Goal: Task Accomplishment & Management: Manage account settings

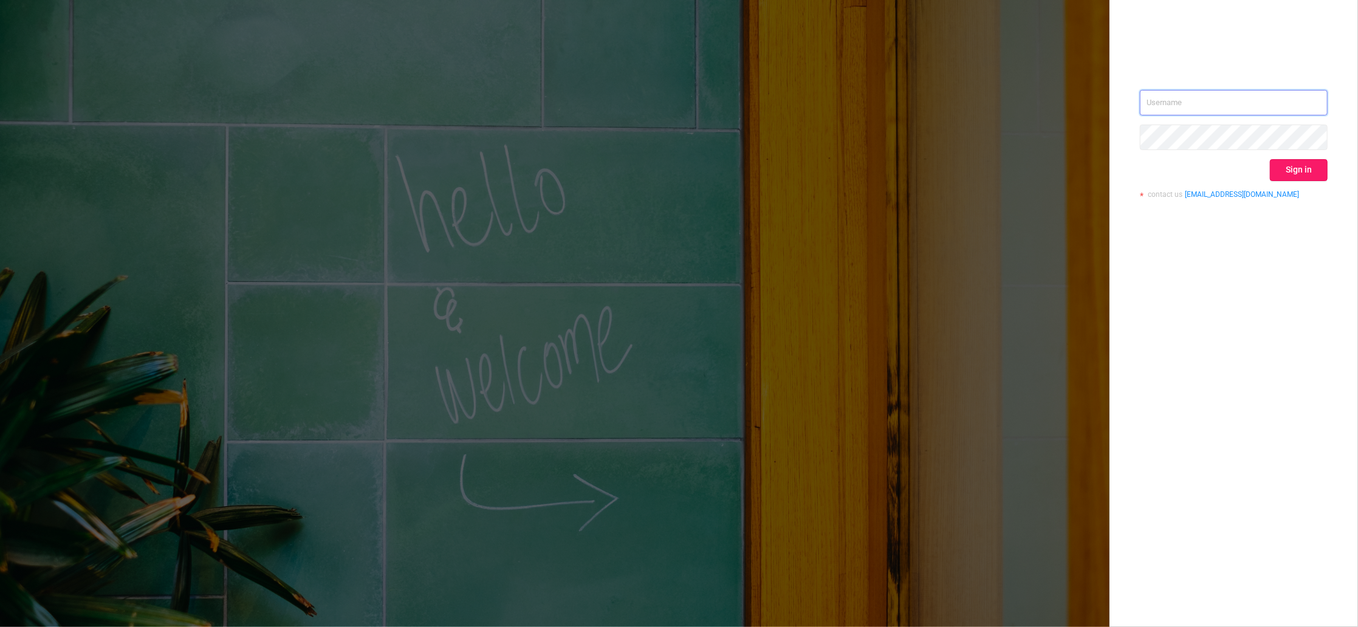
type input "igor@protected.media"
click at [1309, 163] on button "Sign in" at bounding box center [1299, 170] width 58 height 22
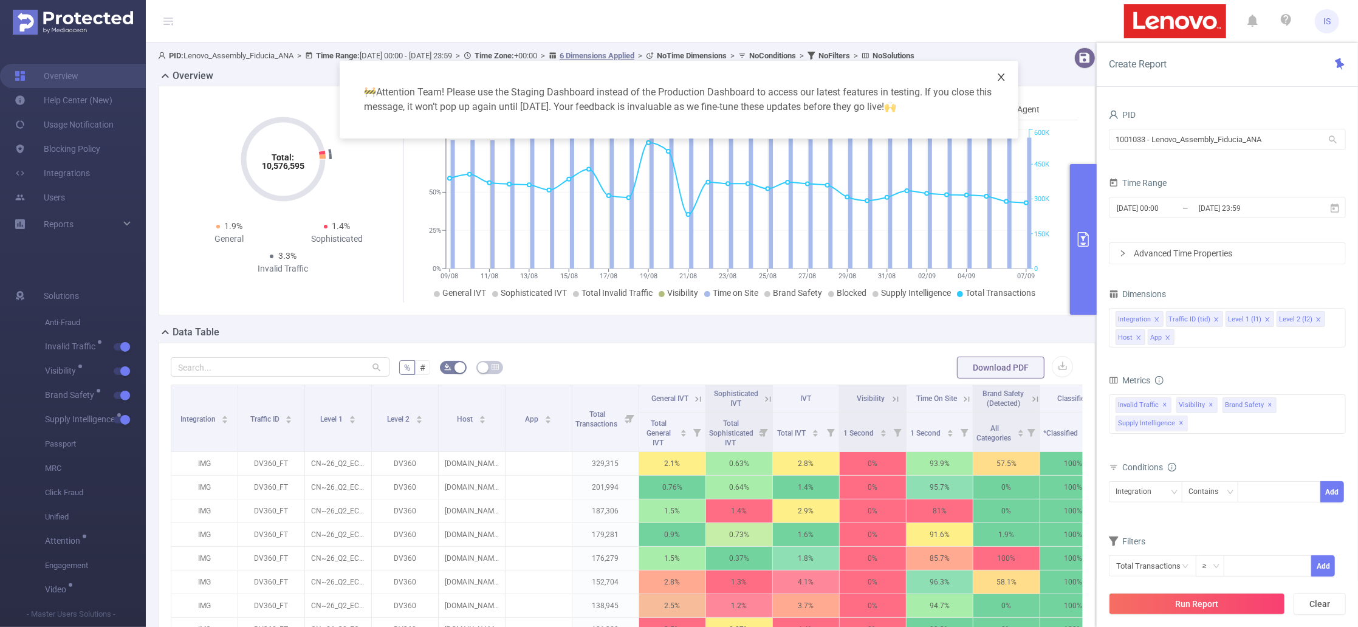
click at [1003, 77] on icon "icon: close" at bounding box center [1002, 77] width 10 height 10
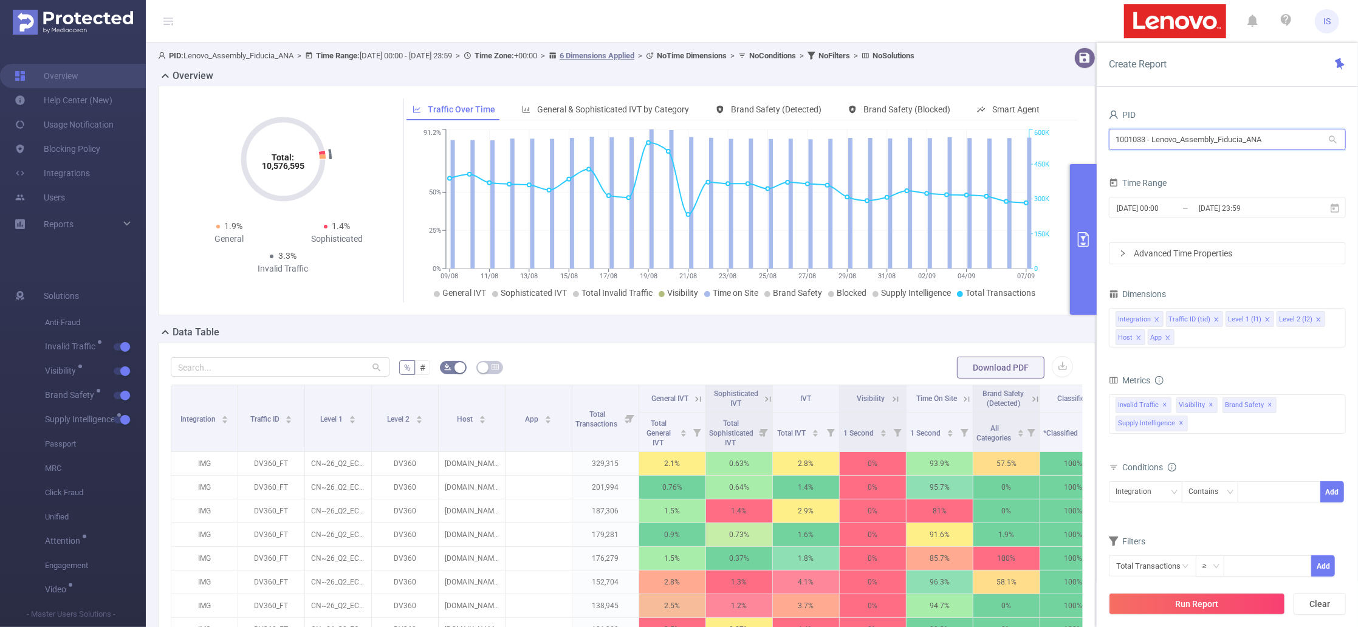
drag, startPoint x: 1310, startPoint y: 136, endPoint x: 805, endPoint y: 138, distance: 505.1
click at [805, 138] on section "PID: Lenovo_Assembly_Fiducia_ANA > Time Range: 2025-08-09 00:00 - 2025-09-07 23…" at bounding box center [752, 438] width 1213 height 791
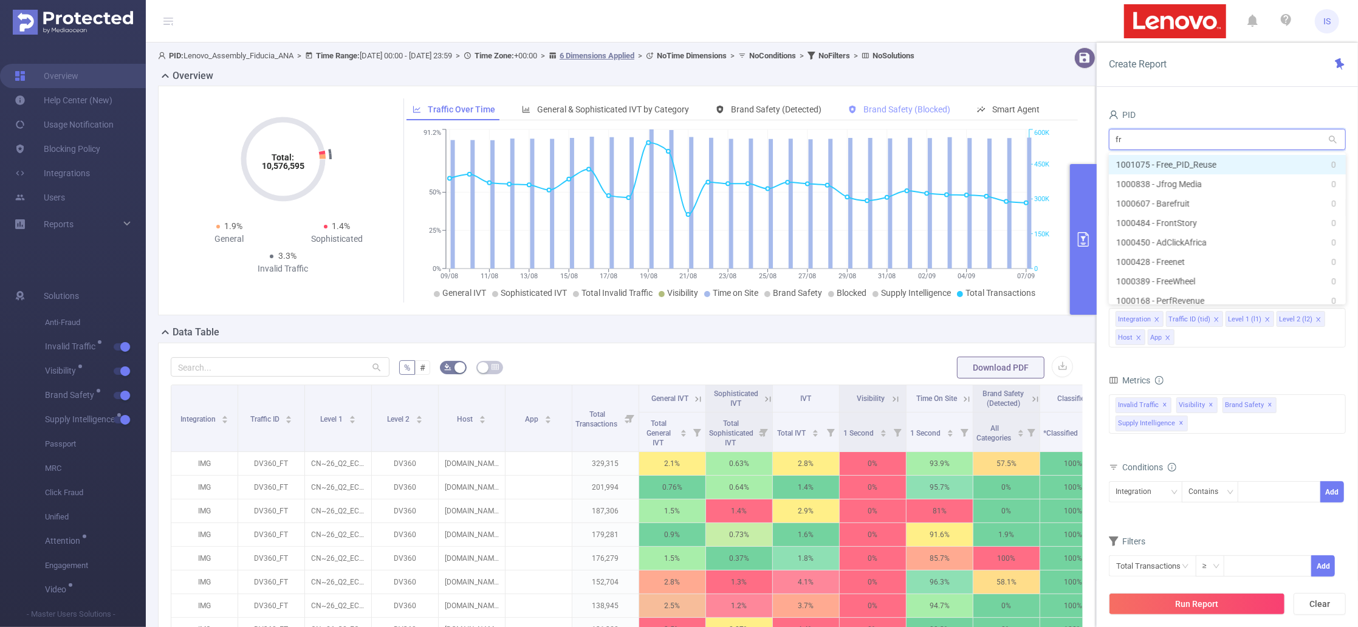
type input "f"
type input "stre"
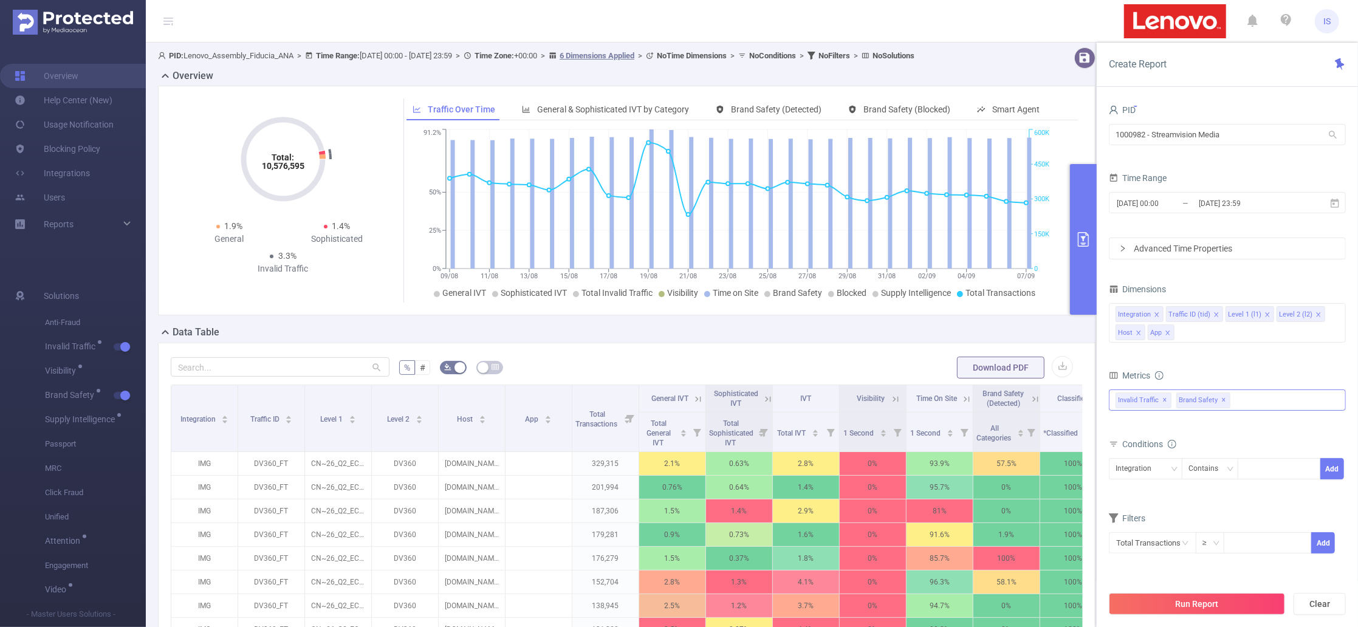
click at [1222, 399] on span "✕" at bounding box center [1224, 400] width 5 height 15
click at [1169, 334] on icon "icon: close" at bounding box center [1168, 333] width 4 height 4
click at [1139, 332] on icon "icon: close" at bounding box center [1139, 333] width 6 height 6
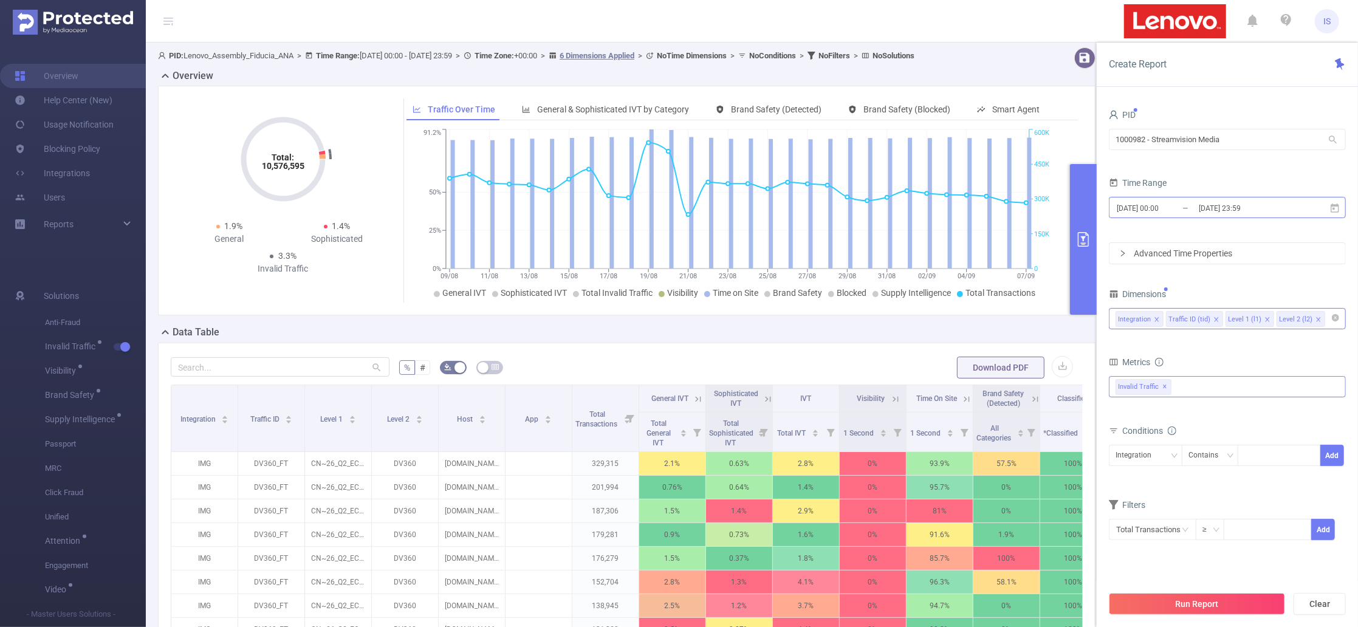
click at [1163, 208] on input "2025-08-09 00:00" at bounding box center [1165, 208] width 98 height 16
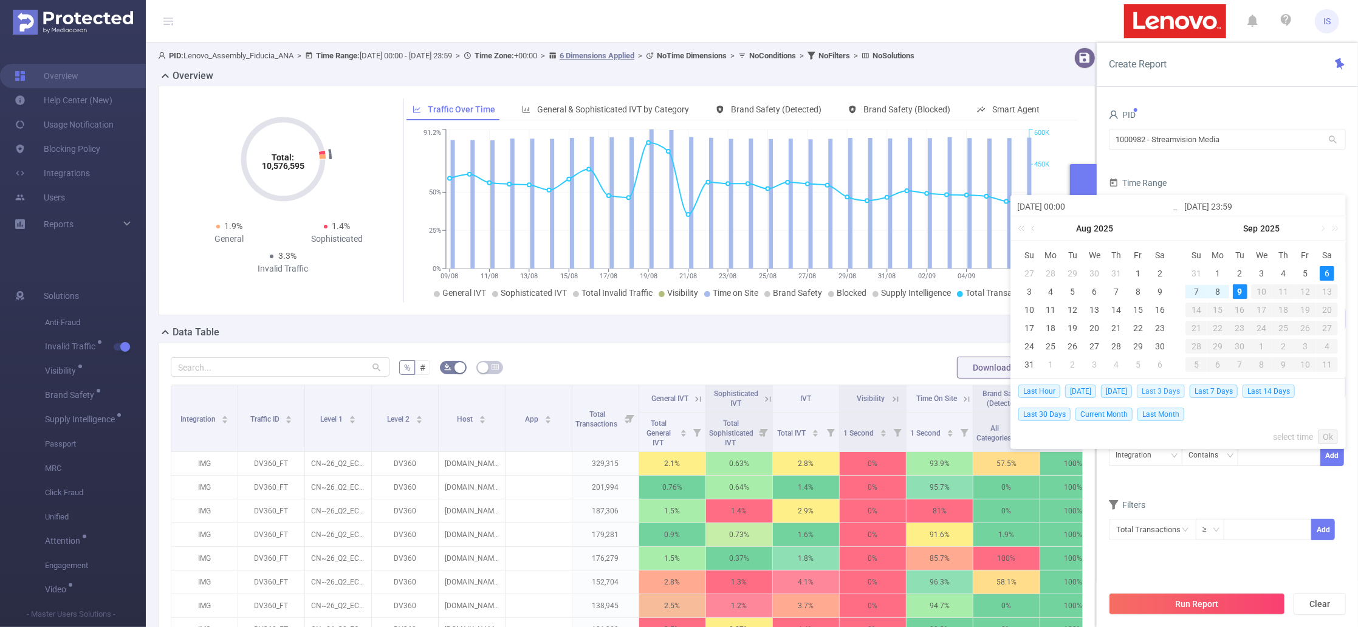
click at [1182, 393] on span "Last 3 Days" at bounding box center [1161, 391] width 48 height 13
type input "2025-09-06 00:00"
type input "2025-09-08 23:59"
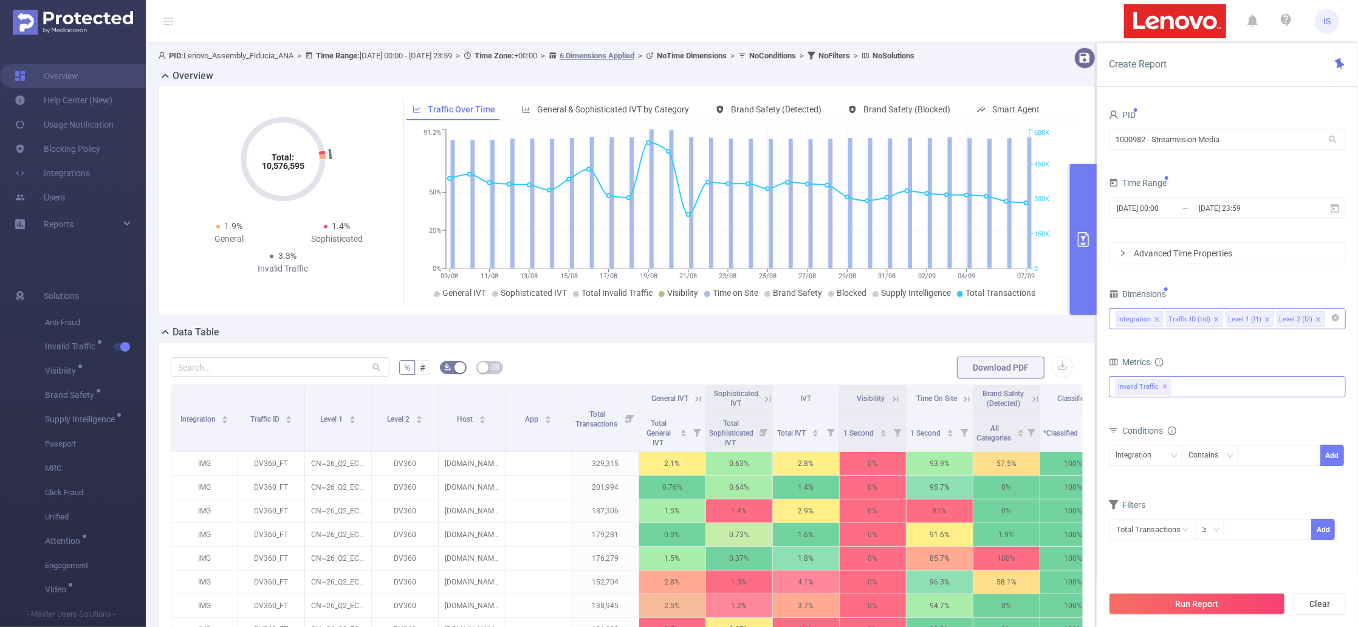
click at [1202, 419] on div "Metrics total Total General IVT Data Centers Disclosed Bots Known Crawlers Irre…" at bounding box center [1227, 388] width 237 height 68
click at [1217, 597] on button "Run Report" at bounding box center [1197, 604] width 176 height 22
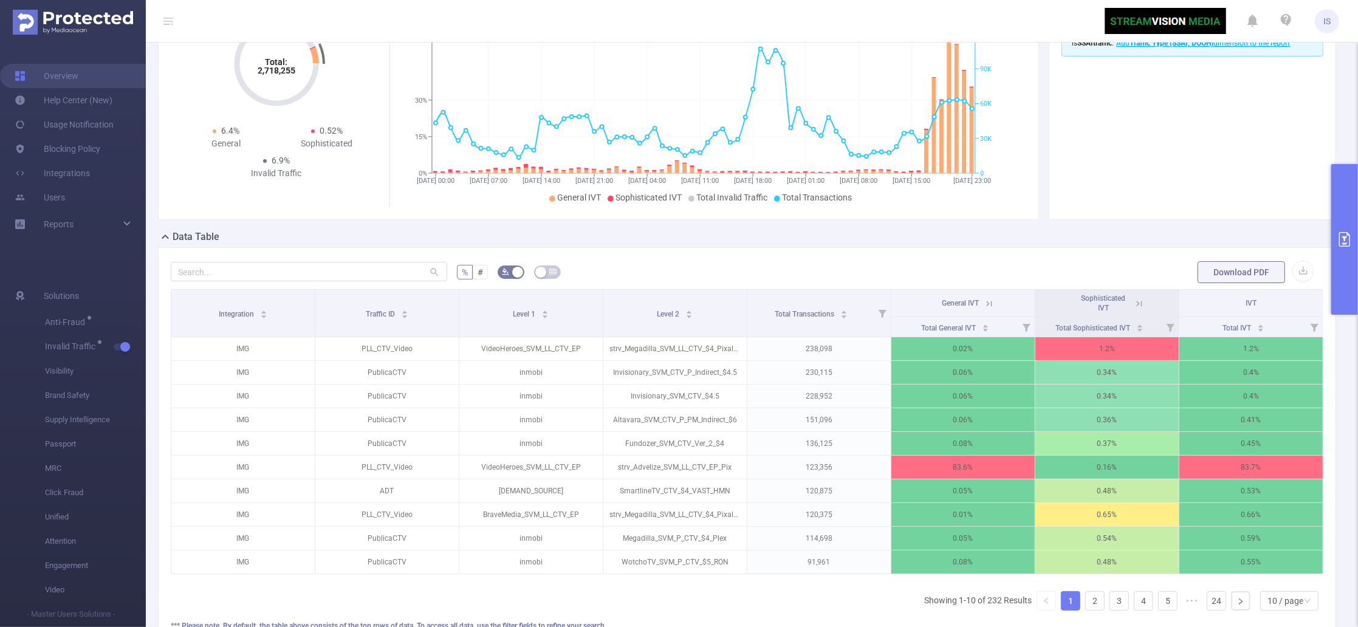
scroll to position [215, 0]
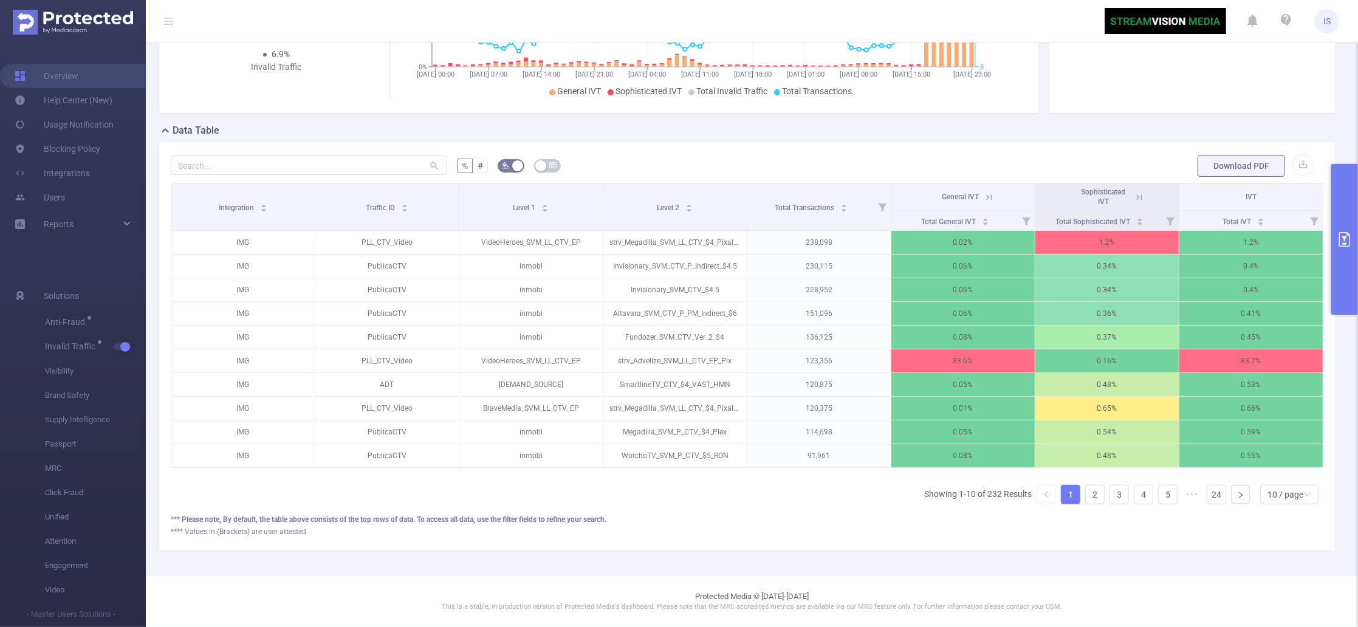
click at [1349, 209] on button "primary" at bounding box center [1345, 239] width 27 height 151
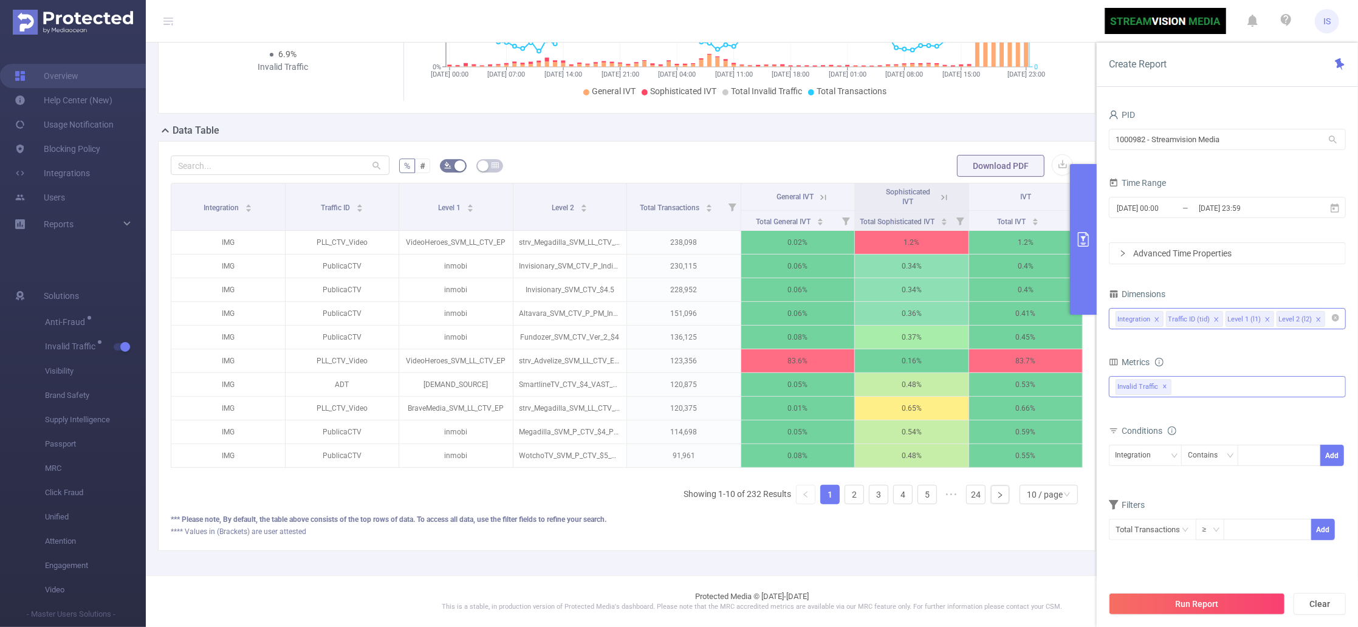
click at [1186, 394] on div "Invalid Traffic ✕" at bounding box center [1227, 386] width 237 height 21
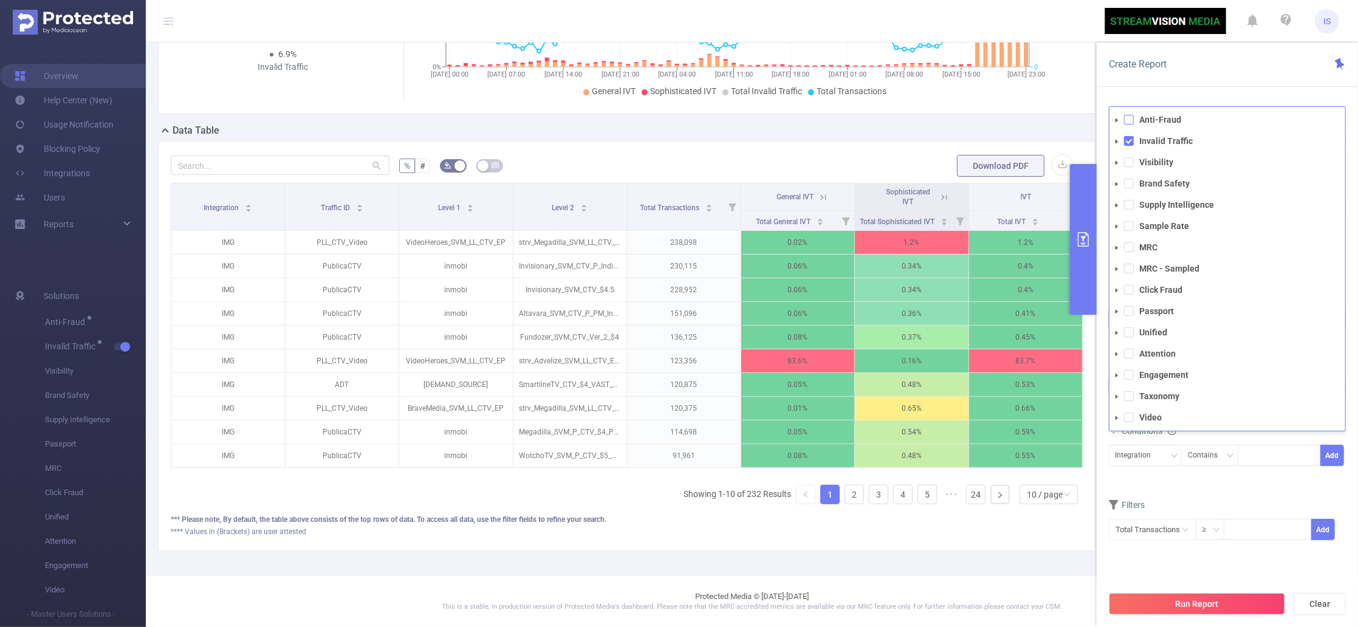
click at [1125, 119] on span at bounding box center [1129, 120] width 10 height 10
click at [818, 192] on icon at bounding box center [823, 197] width 11 height 11
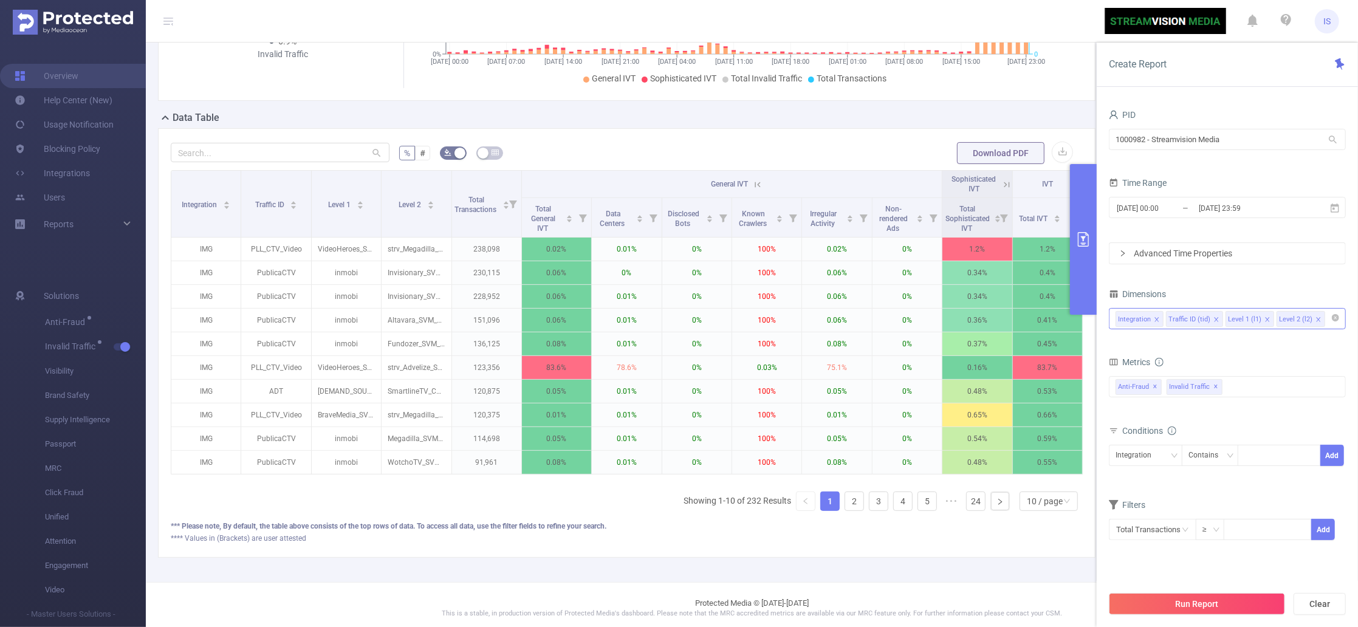
click at [756, 183] on icon at bounding box center [758, 184] width 5 height 5
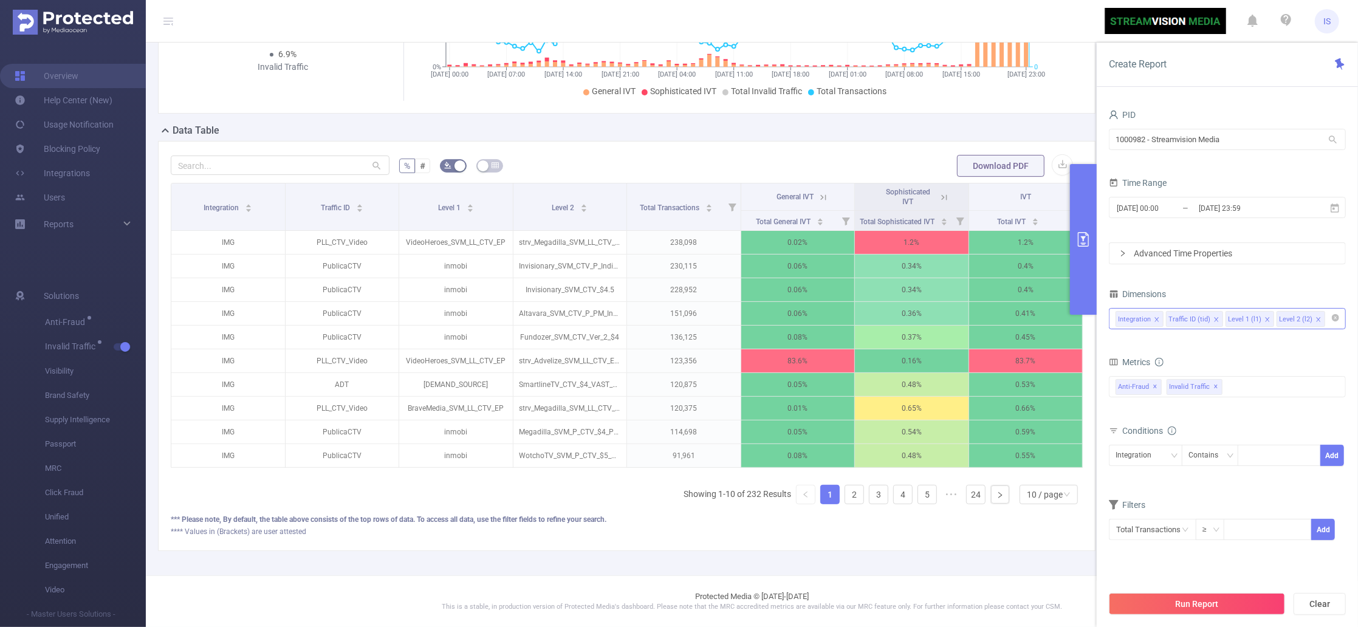
click at [939, 192] on icon at bounding box center [944, 197] width 11 height 11
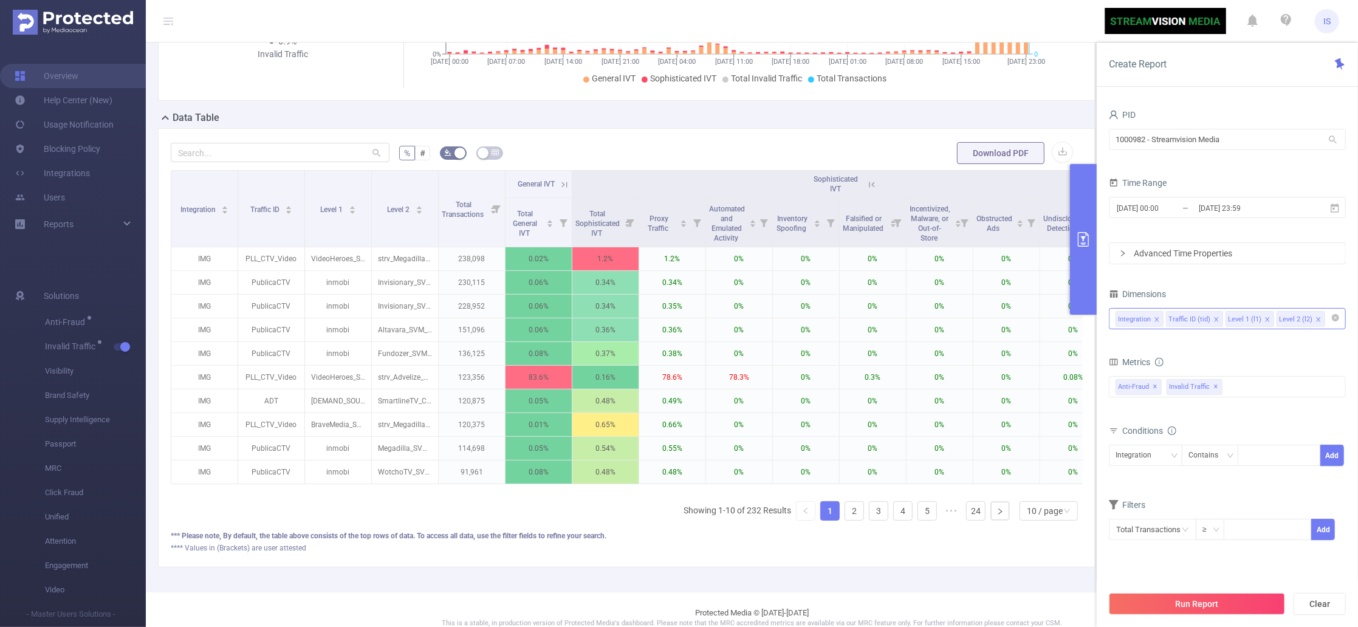
click at [867, 186] on icon at bounding box center [872, 184] width 11 height 11
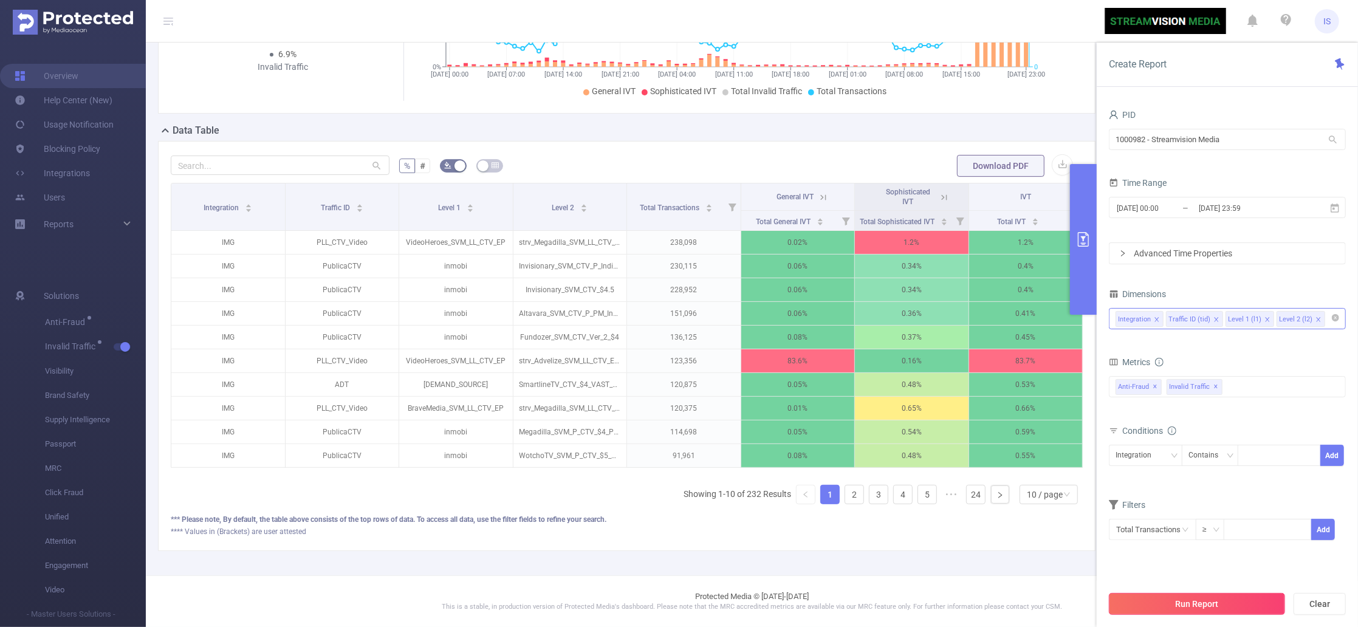
click at [1228, 606] on button "Run Report" at bounding box center [1197, 604] width 176 height 22
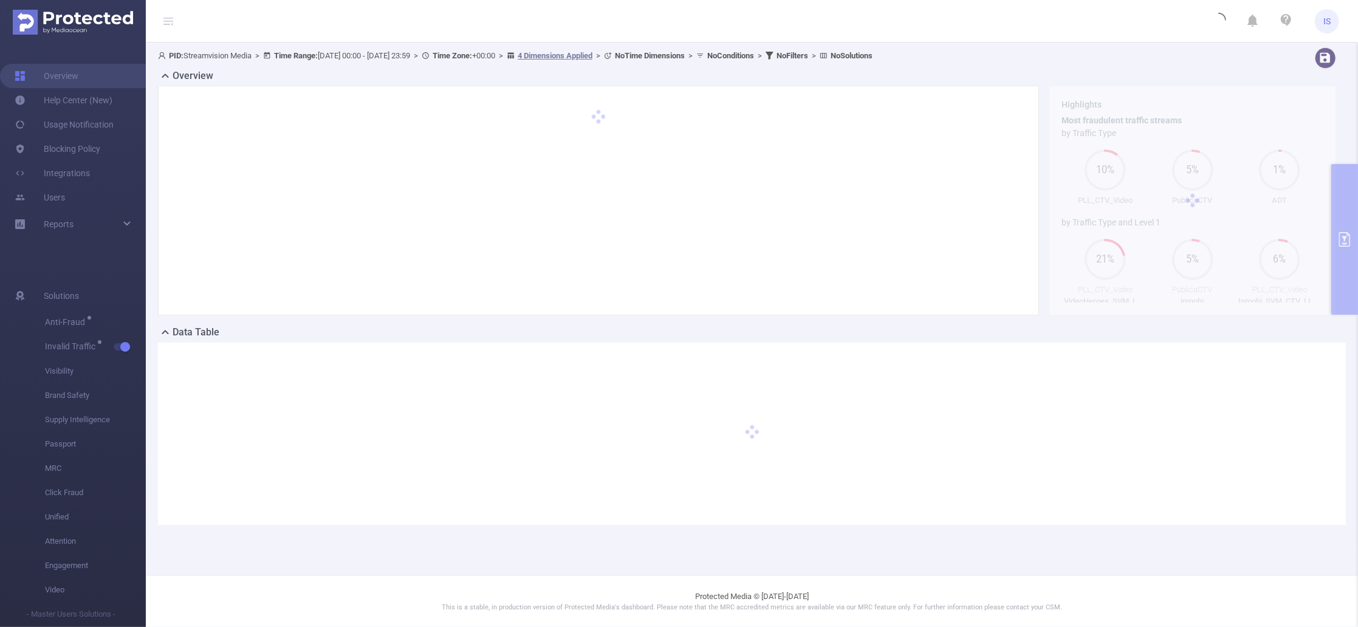
scroll to position [0, 0]
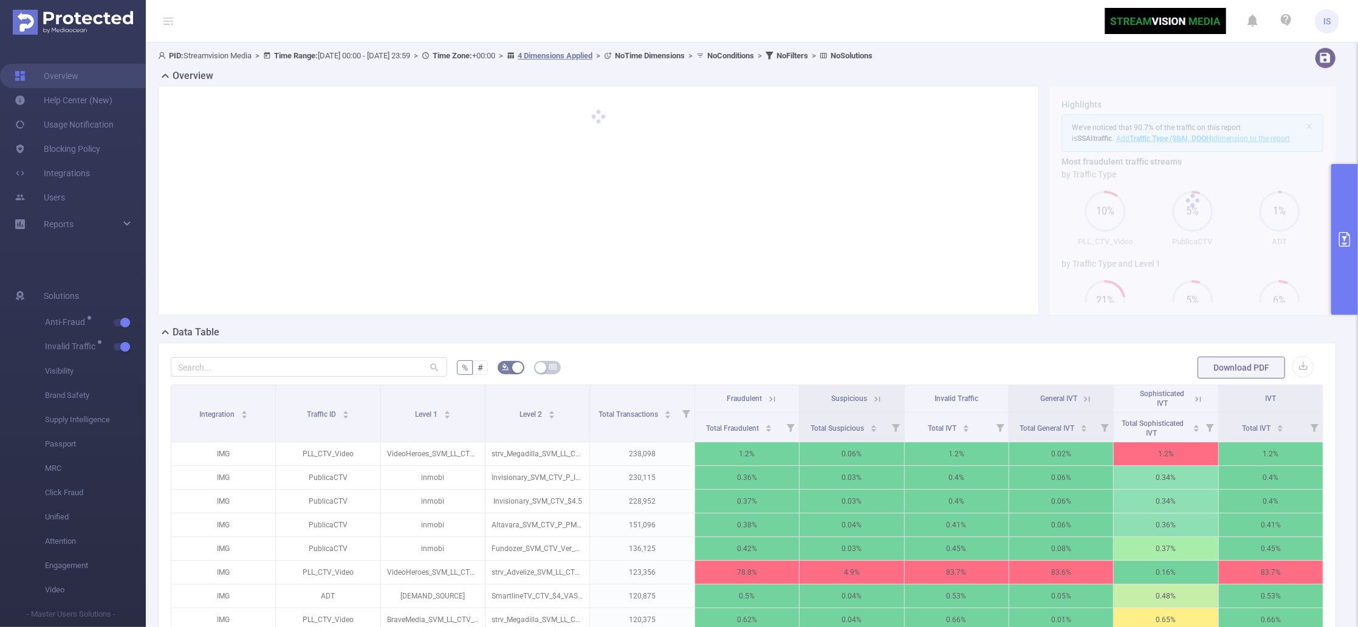
click at [767, 404] on icon at bounding box center [772, 399] width 11 height 11
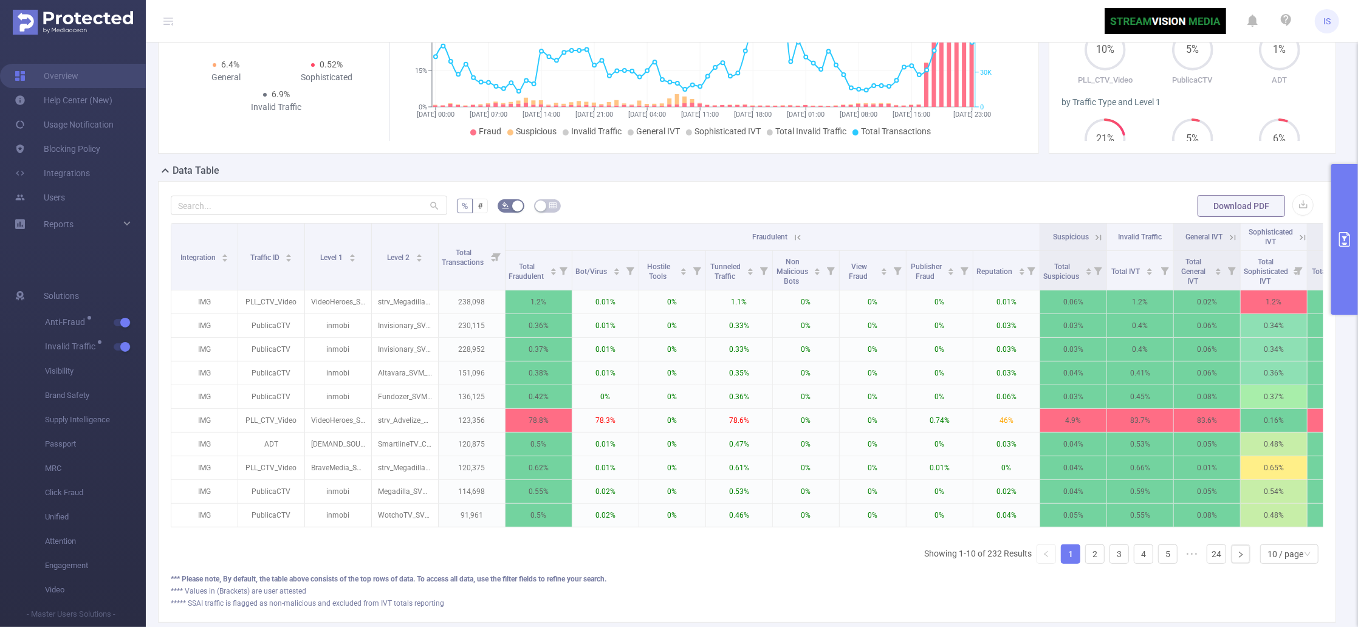
scroll to position [0, 66]
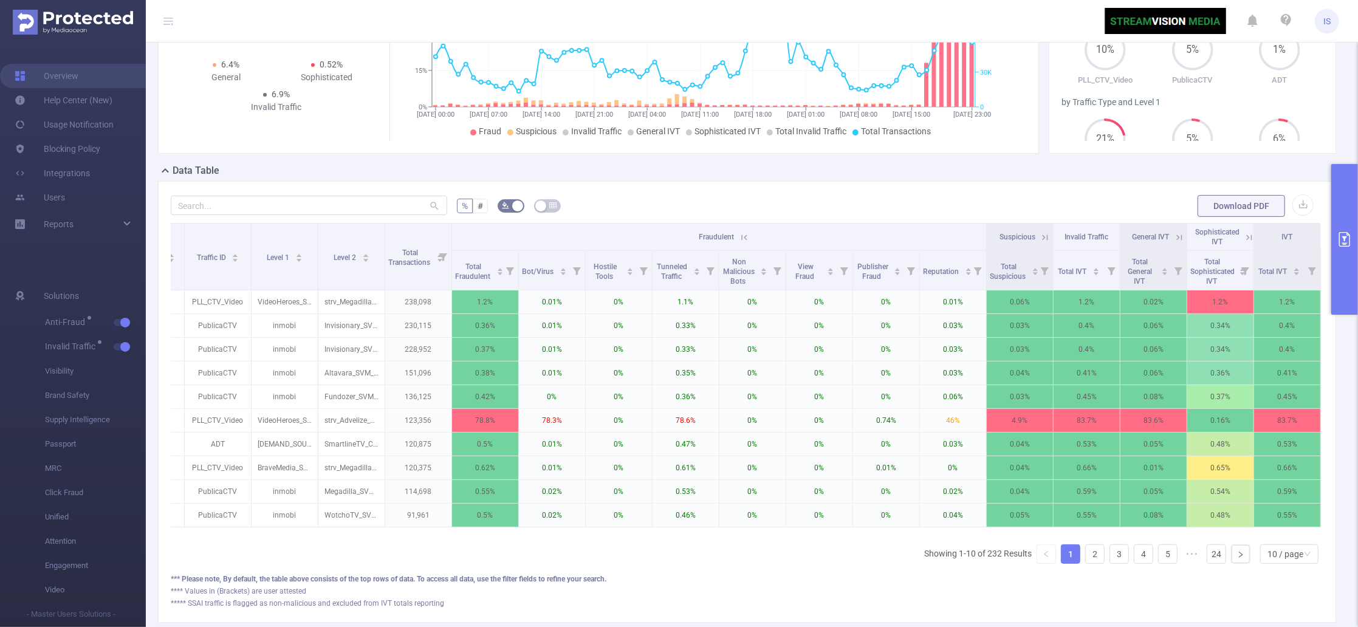
click at [1040, 232] on icon at bounding box center [1045, 237] width 11 height 11
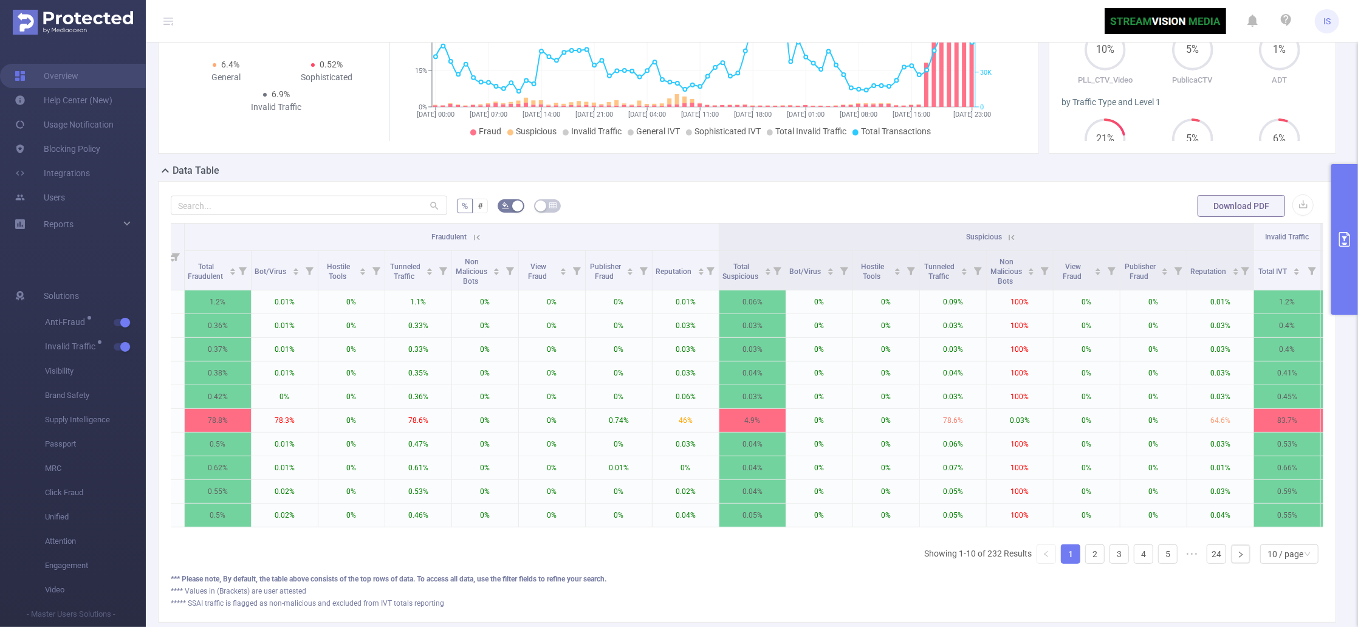
scroll to position [0, 308]
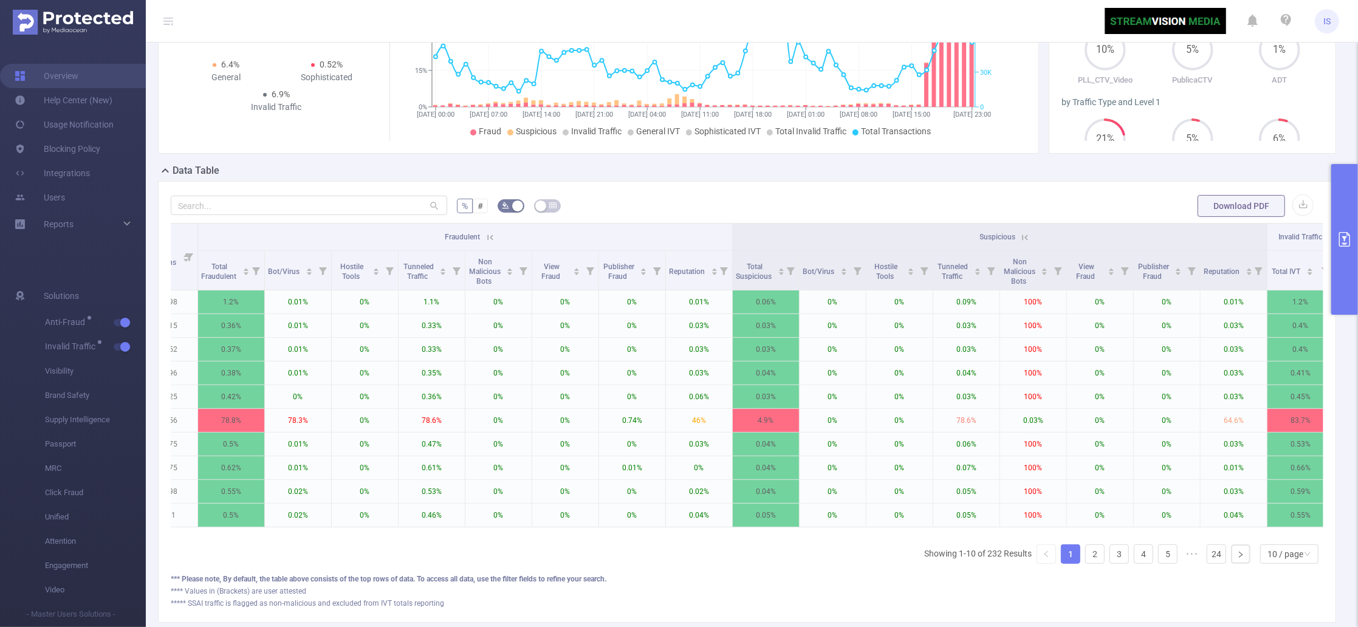
click at [1349, 195] on button "primary" at bounding box center [1345, 239] width 27 height 151
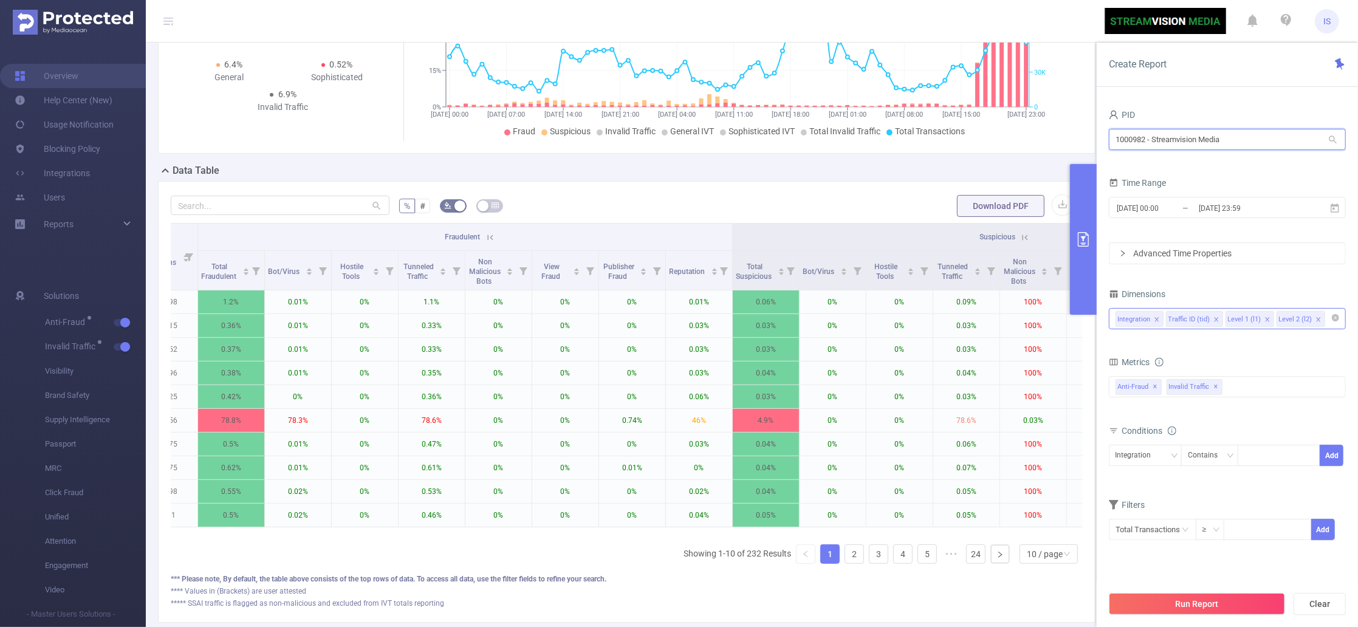
drag, startPoint x: 1226, startPoint y: 133, endPoint x: 1027, endPoint y: 135, distance: 198.8
click at [1027, 135] on section "PID: Streamvision Media > Time Range: 2025-09-06 00:00 - 2025-09-08 23:59 > Tim…" at bounding box center [752, 264] width 1213 height 766
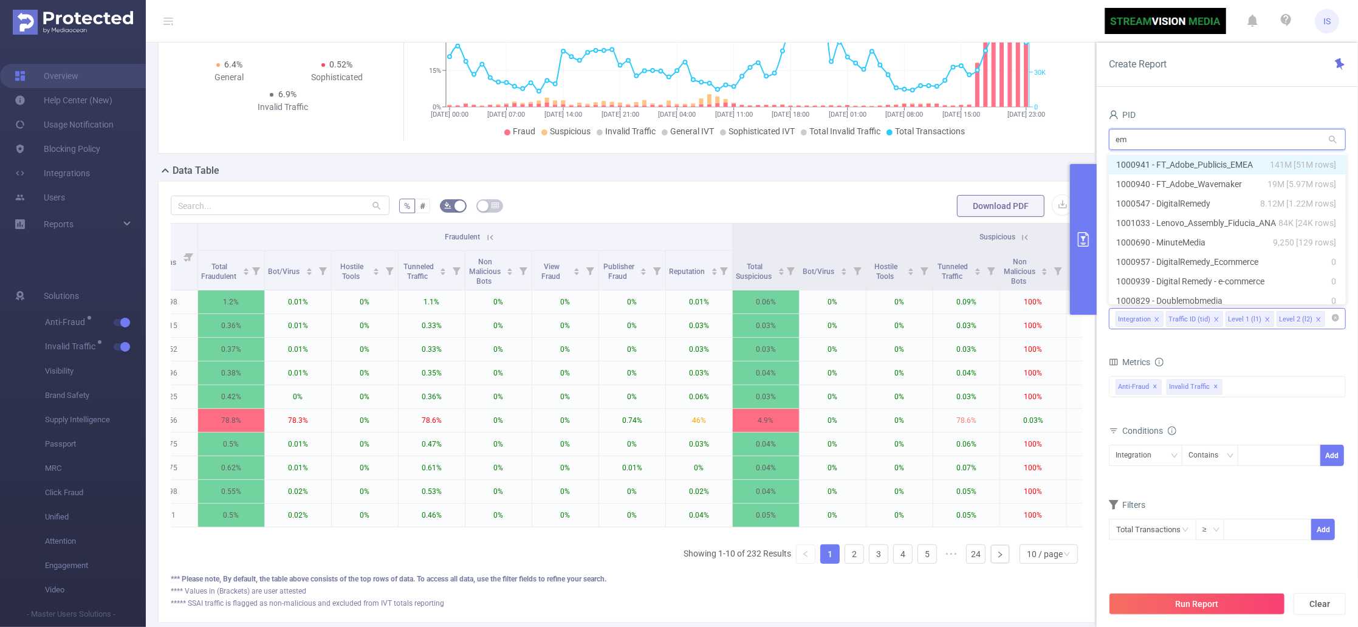
type input "eme"
click at [1213, 162] on li "1000941 - FT_Adobe_Publicis_EMEA 141M [51M rows]" at bounding box center [1227, 164] width 237 height 19
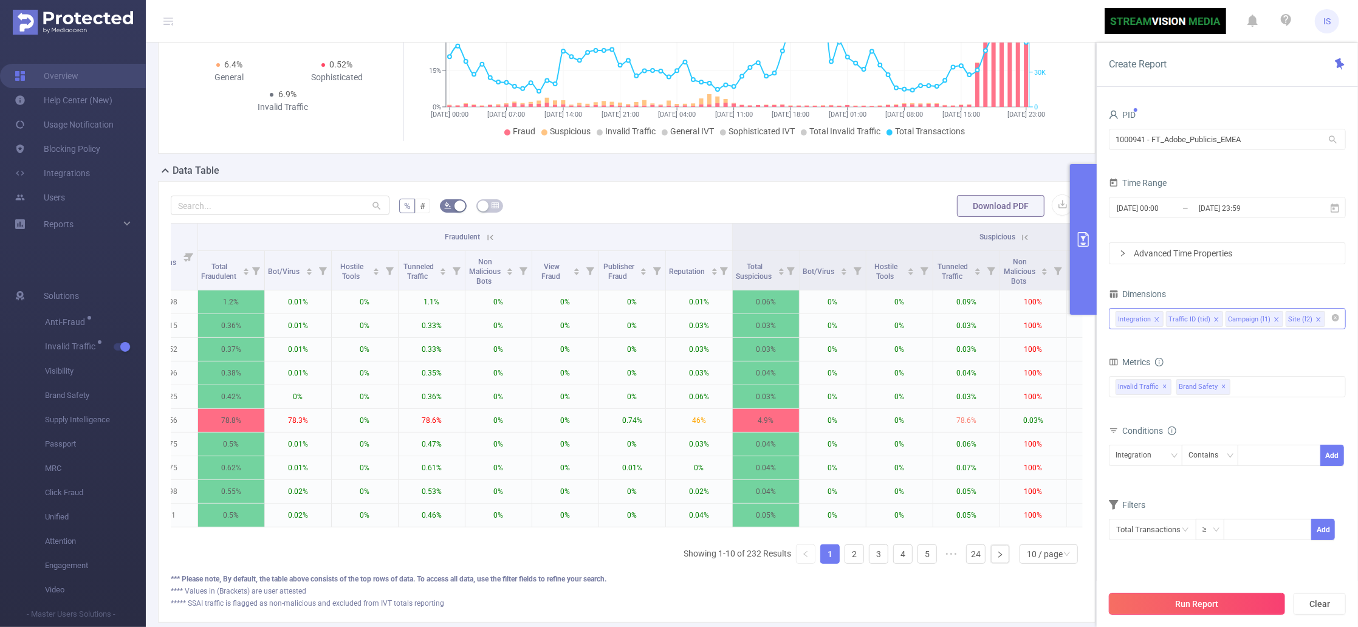
click at [1189, 602] on button "Run Report" at bounding box center [1197, 604] width 176 height 22
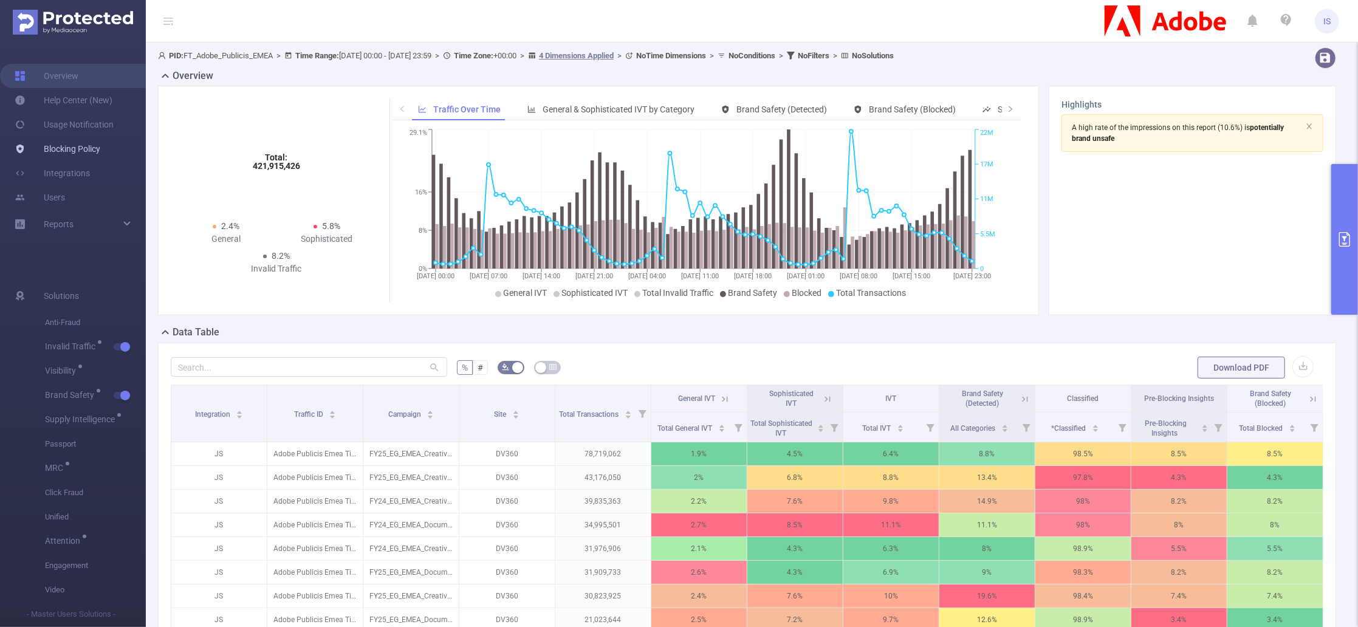
click at [57, 146] on link "Blocking Policy" at bounding box center [58, 149] width 86 height 24
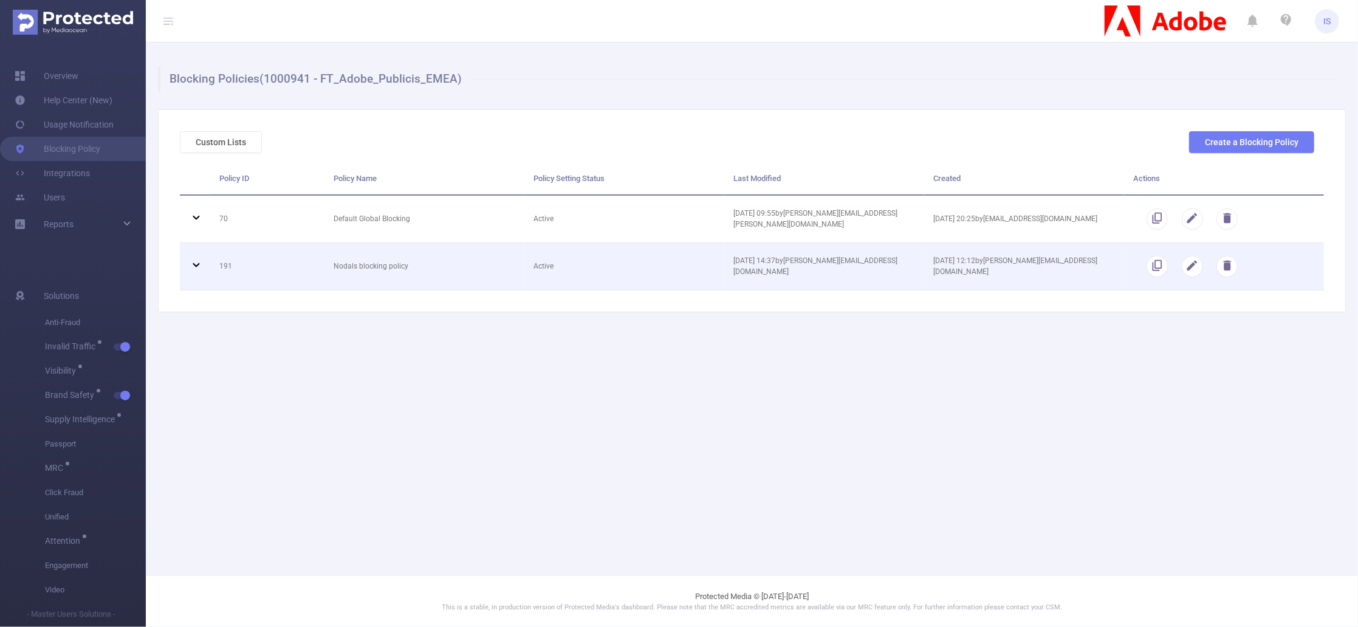
click at [193, 263] on icon at bounding box center [196, 265] width 15 height 15
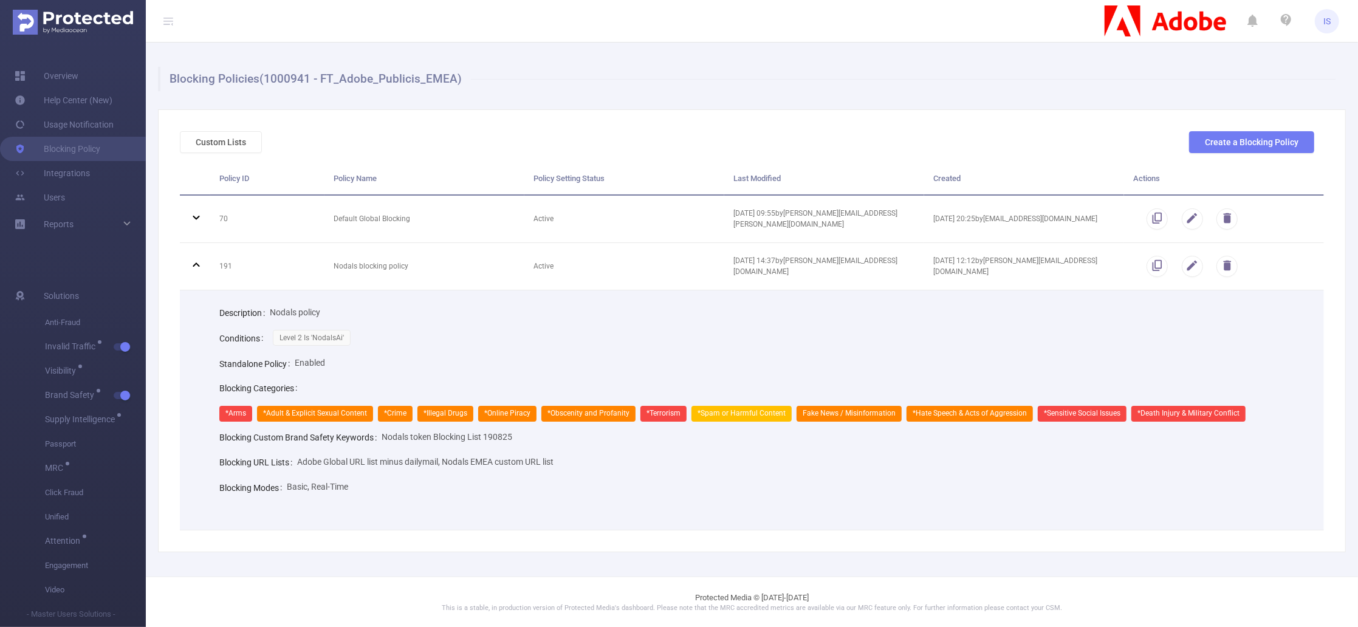
click at [241, 385] on label "Blocking Categories" at bounding box center [260, 389] width 83 height 10
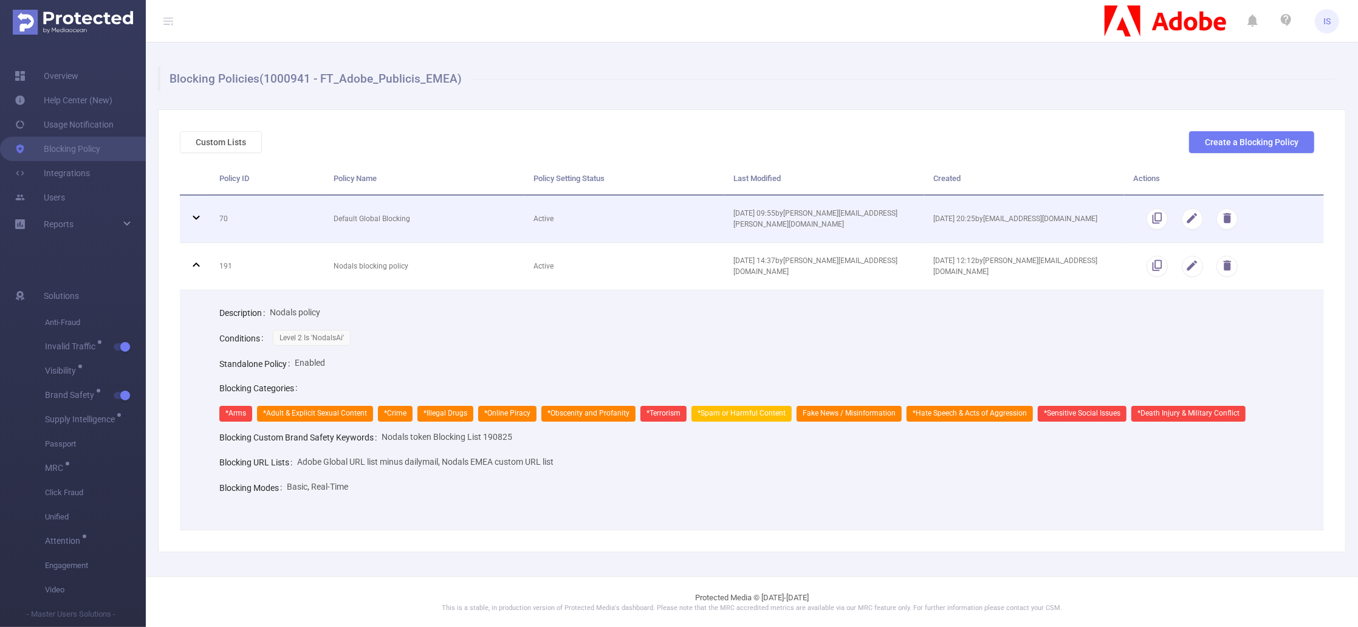
click at [193, 220] on icon at bounding box center [196, 217] width 15 height 15
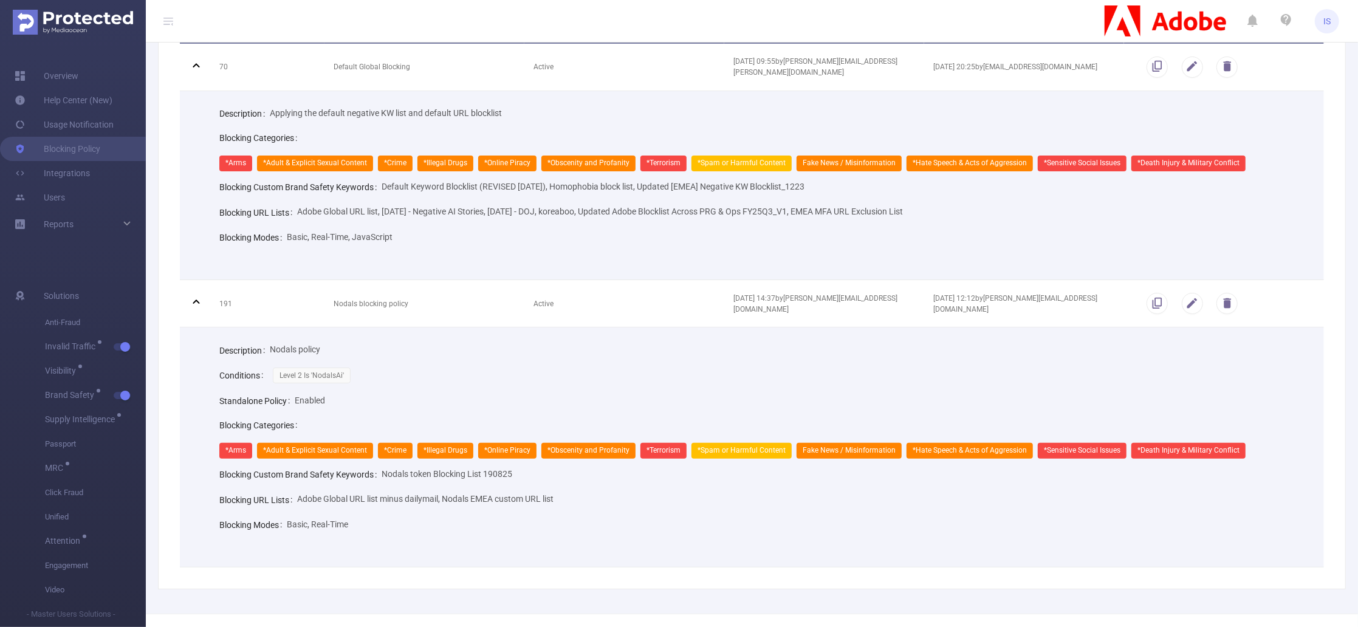
scroll to position [162, 0]
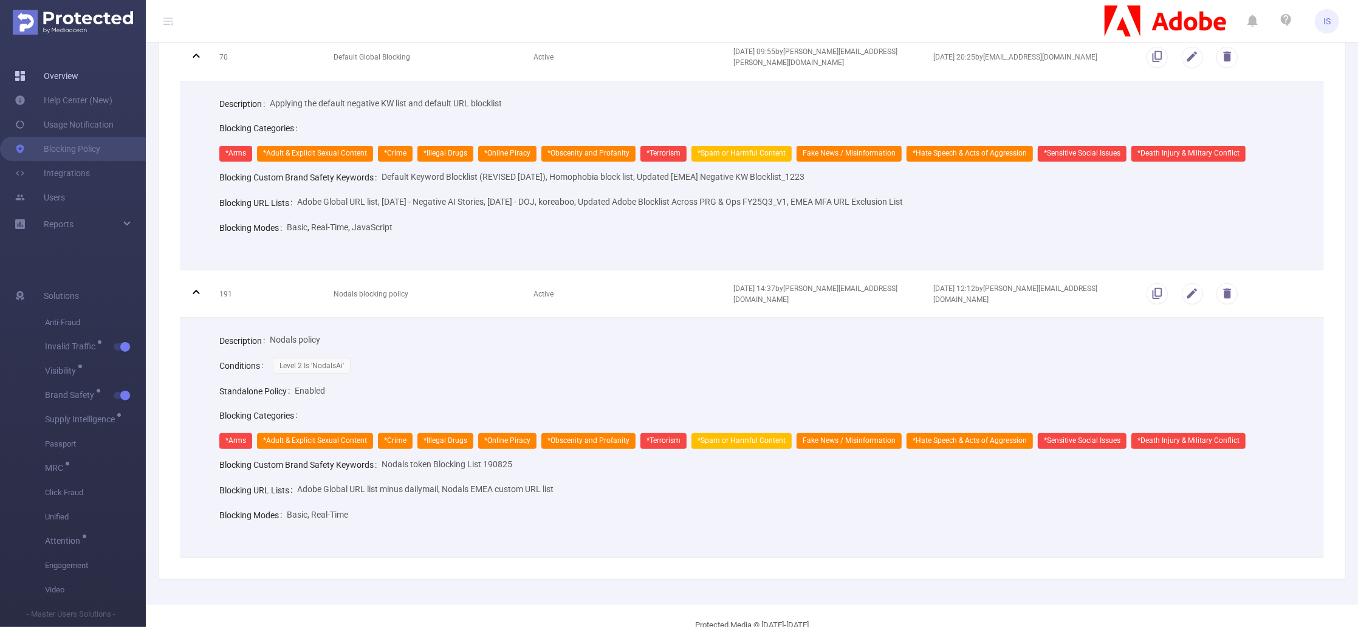
click at [59, 79] on link "Overview" at bounding box center [47, 76] width 64 height 24
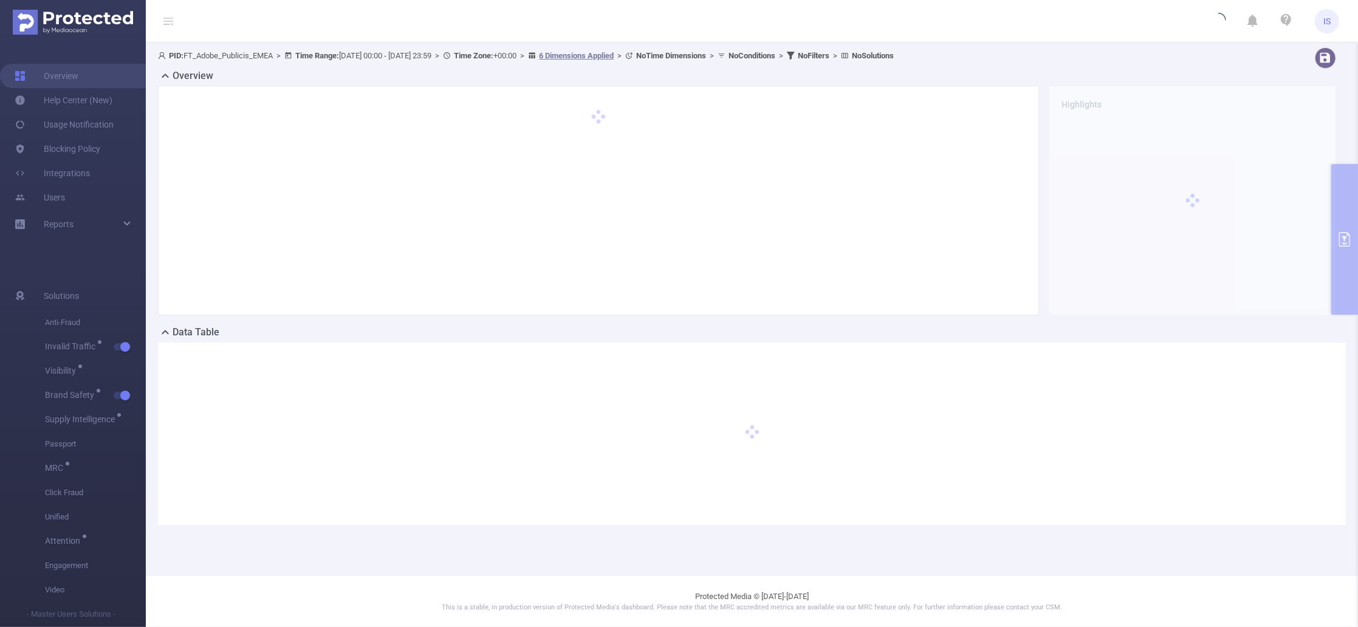
type input "2025-08-09 00:00"
type input "2025-09-07 23:59"
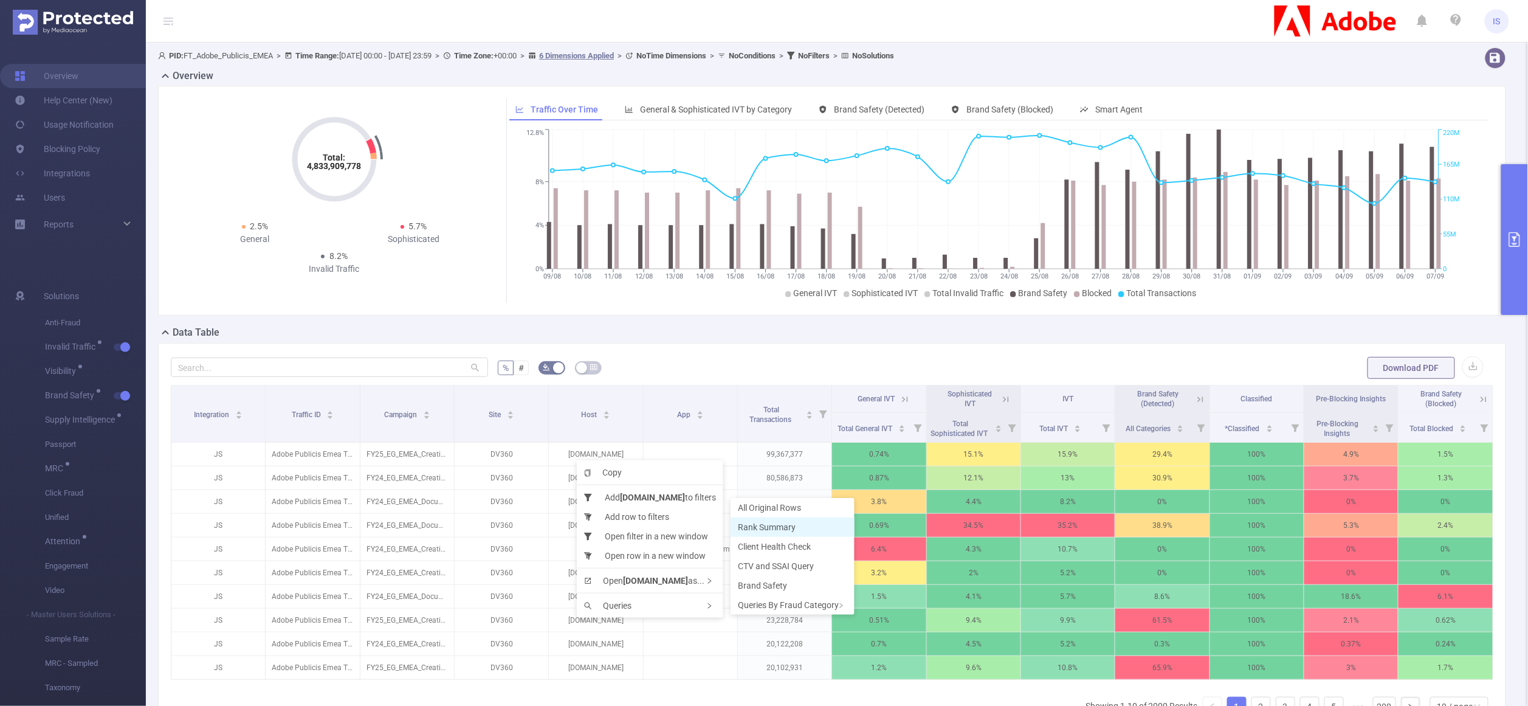
click at [791, 525] on span "Rank Summary" at bounding box center [767, 527] width 58 height 10
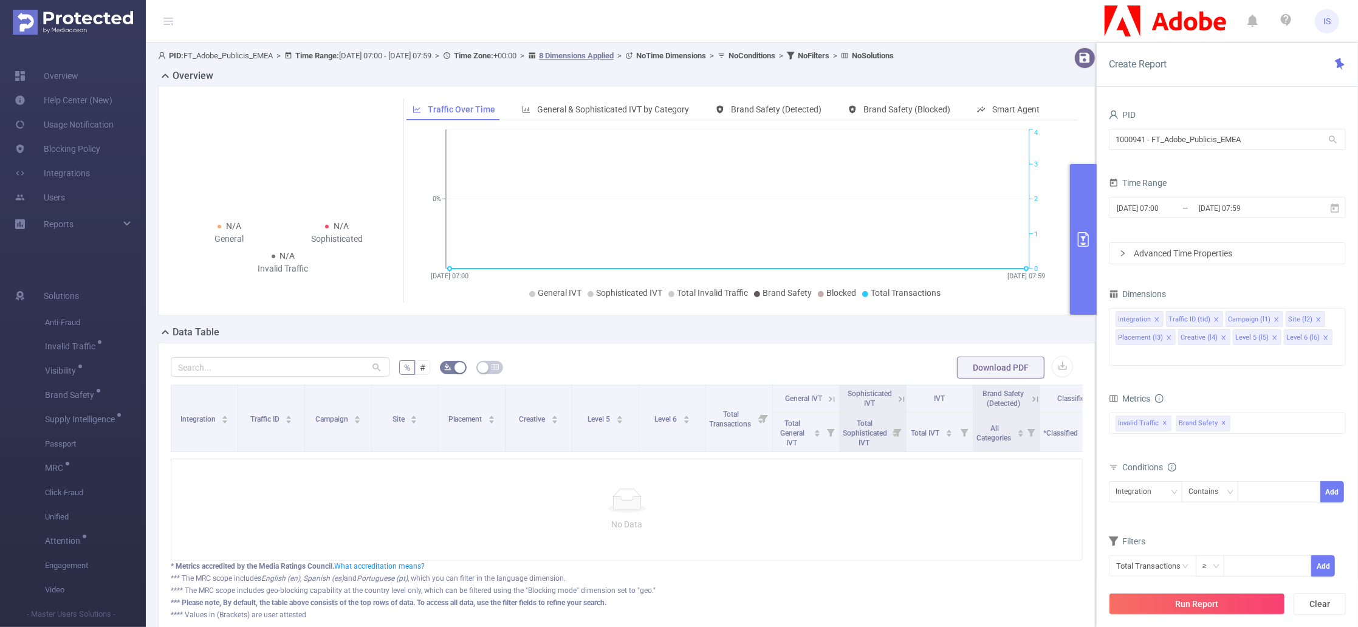
click at [693, 325] on div "Data Table" at bounding box center [632, 333] width 948 height 17
click at [1183, 205] on input "[DATE] 07:00" at bounding box center [1165, 208] width 98 height 16
click at [1199, 178] on div "Time Range" at bounding box center [1227, 184] width 237 height 20
click at [1185, 203] on input "[DATE] 07:00" at bounding box center [1165, 208] width 98 height 16
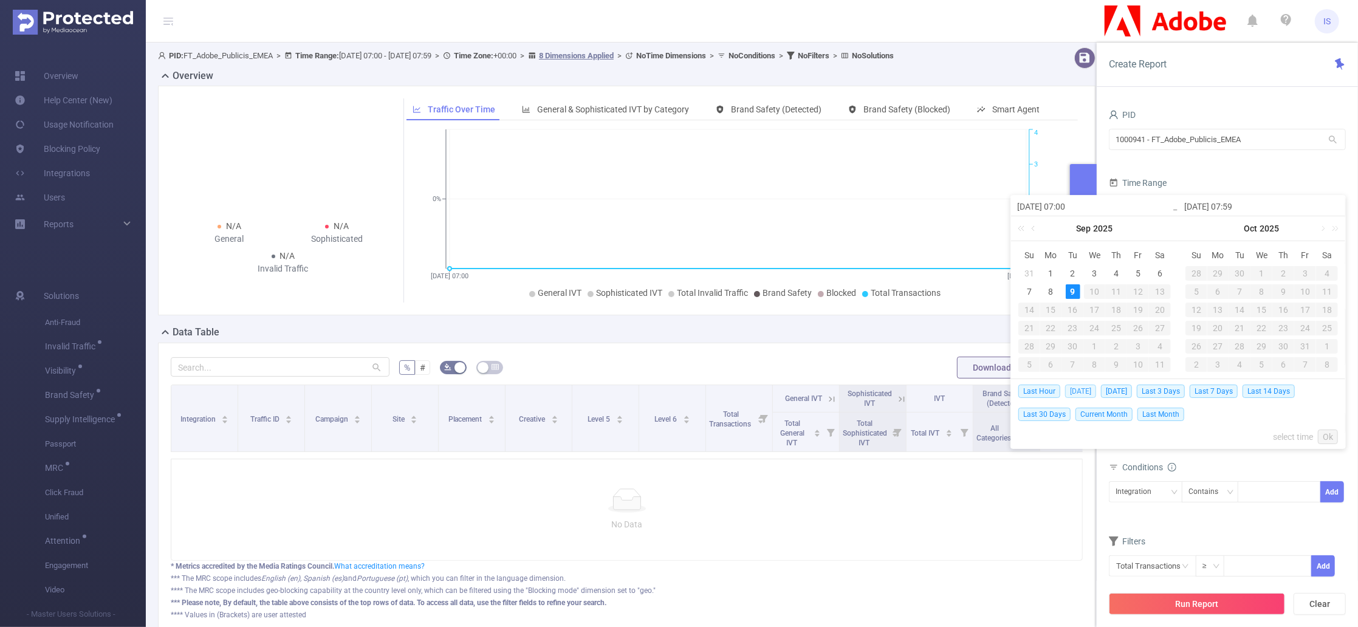
click at [1084, 390] on span "[DATE]" at bounding box center [1080, 391] width 31 height 13
type input "[DATE] 00:00"
type input "[DATE] 23:59"
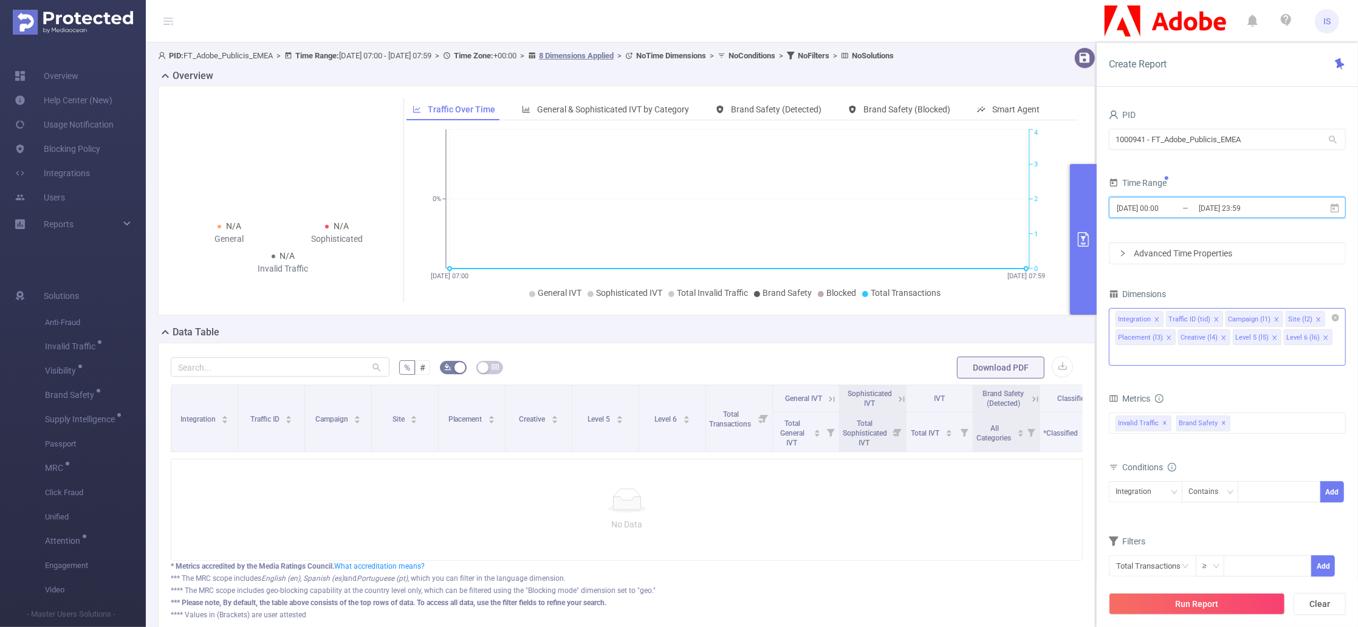
click at [1273, 339] on icon "icon: close" at bounding box center [1275, 338] width 4 height 4
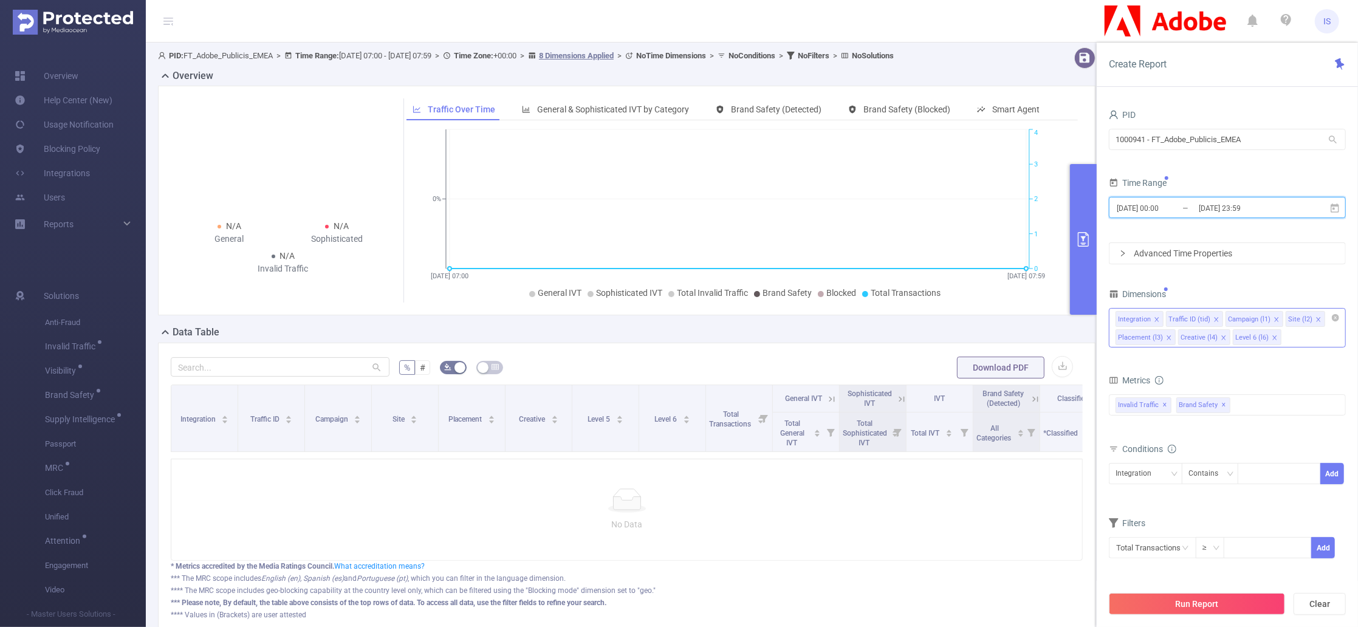
click at [1222, 337] on icon "icon: close" at bounding box center [1224, 338] width 6 height 6
click at [1217, 337] on icon "icon: close" at bounding box center [1220, 338] width 6 height 6
click at [1168, 337] on icon "icon: close" at bounding box center [1169, 338] width 6 height 6
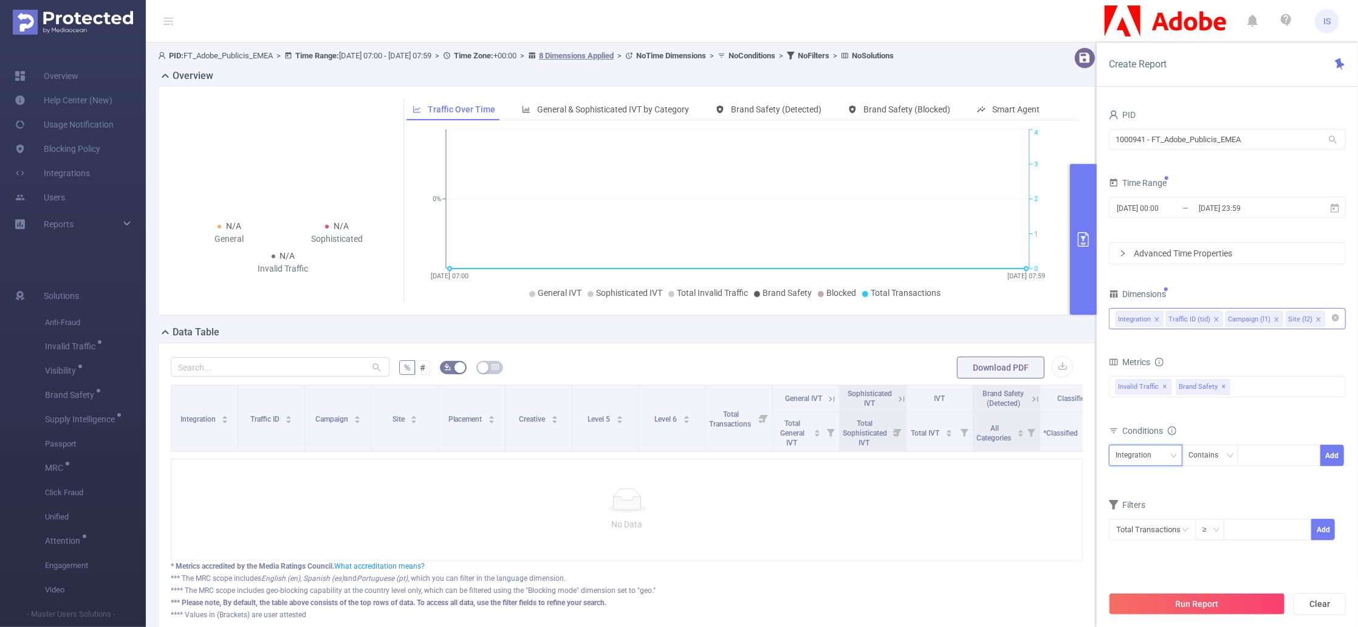
click at [1143, 457] on div "Integration" at bounding box center [1138, 456] width 44 height 20
click at [1148, 534] on li "Site (l2)" at bounding box center [1146, 539] width 74 height 19
click at [1263, 458] on div at bounding box center [1280, 456] width 70 height 20
type input "nodals"
click at [1267, 475] on li "nodals" at bounding box center [1279, 481] width 83 height 19
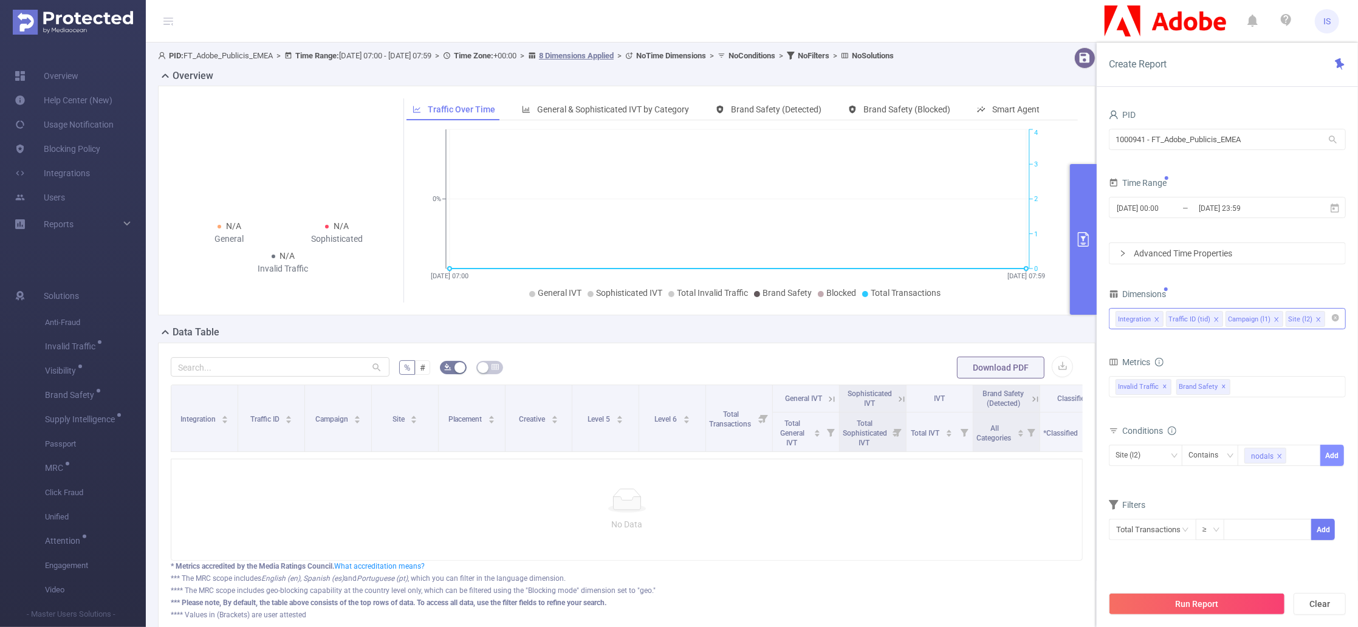
click at [1332, 458] on button "Add" at bounding box center [1333, 455] width 24 height 21
click at [1199, 595] on button "Run Report" at bounding box center [1197, 604] width 176 height 22
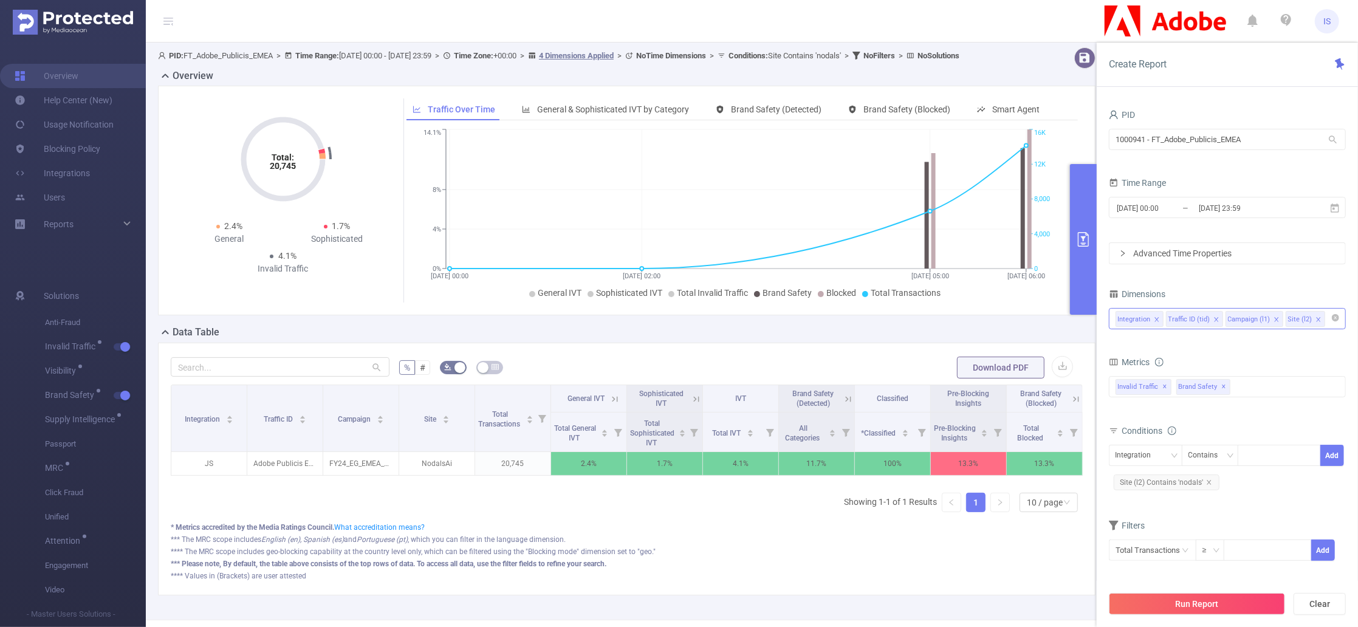
scroll to position [0, 2]
click at [1072, 402] on icon at bounding box center [1074, 398] width 5 height 5
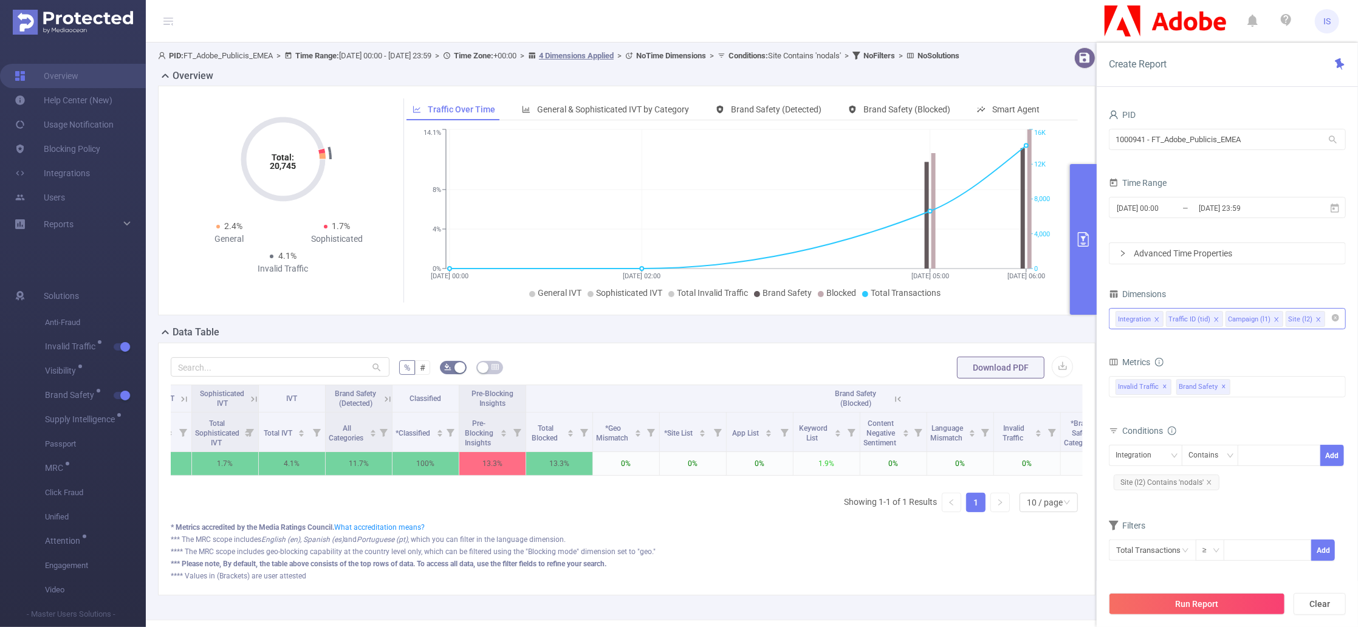
scroll to position [0, 393]
click at [1328, 320] on input at bounding box center [1331, 319] width 6 height 16
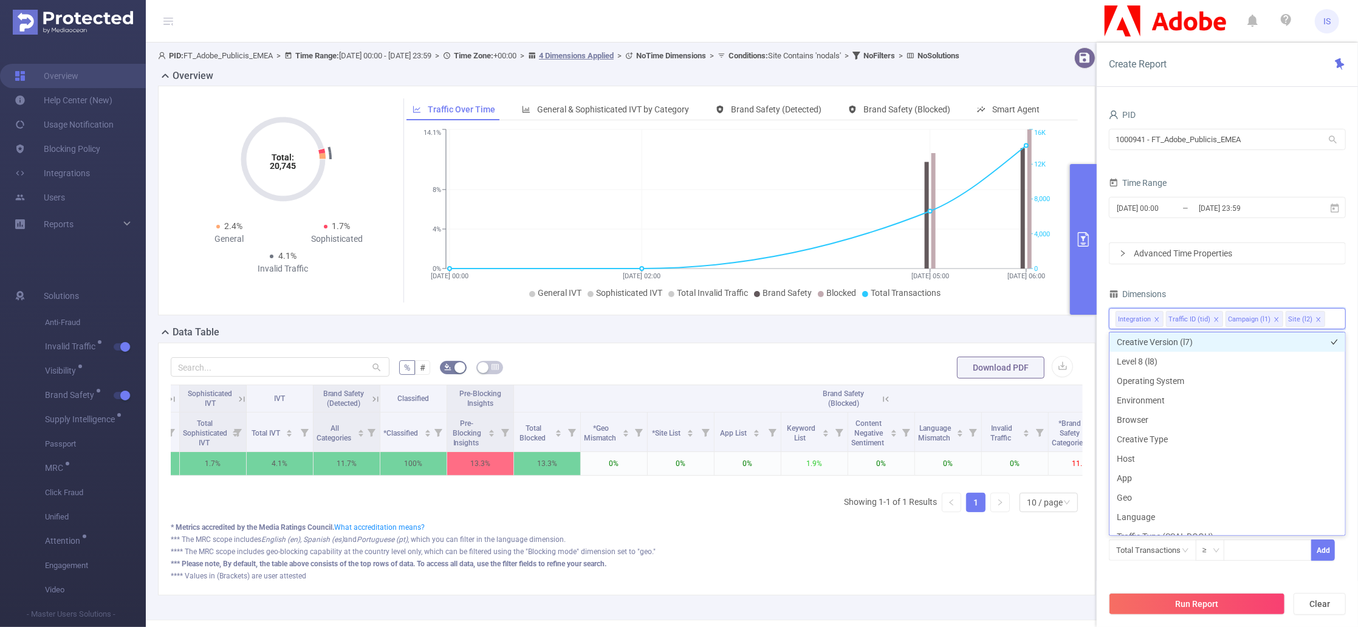
scroll to position [346, 0]
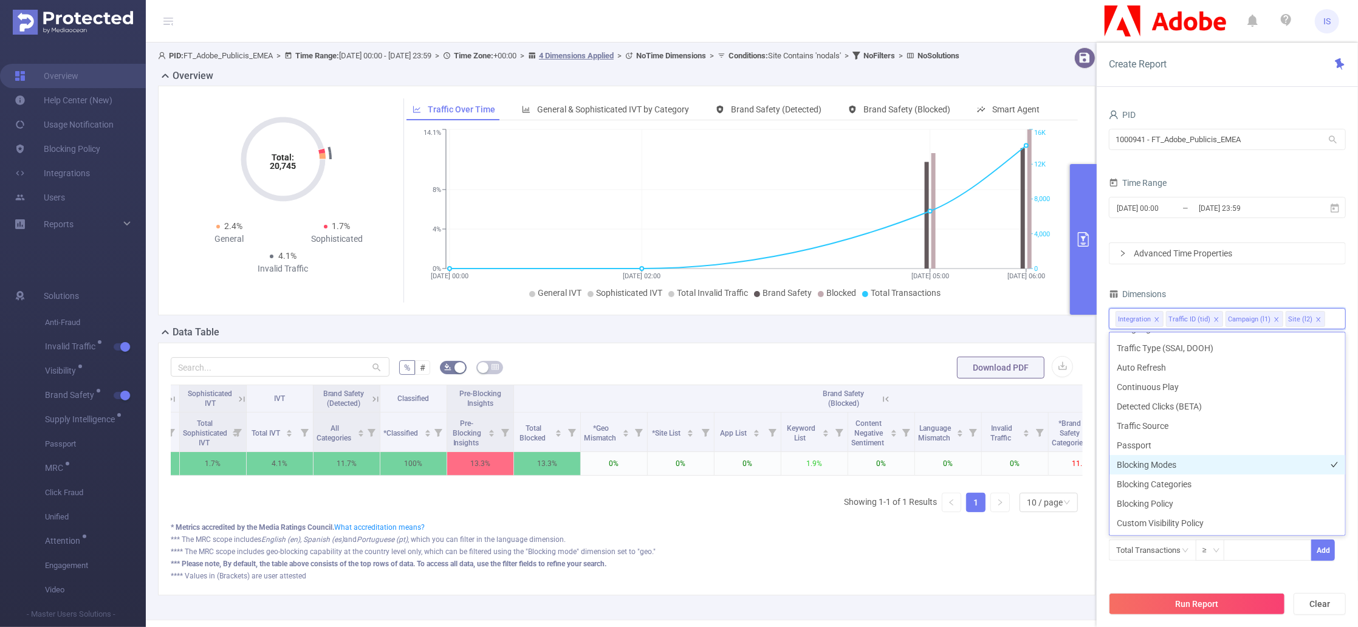
click at [1163, 458] on li "Blocking Modes" at bounding box center [1228, 464] width 236 height 19
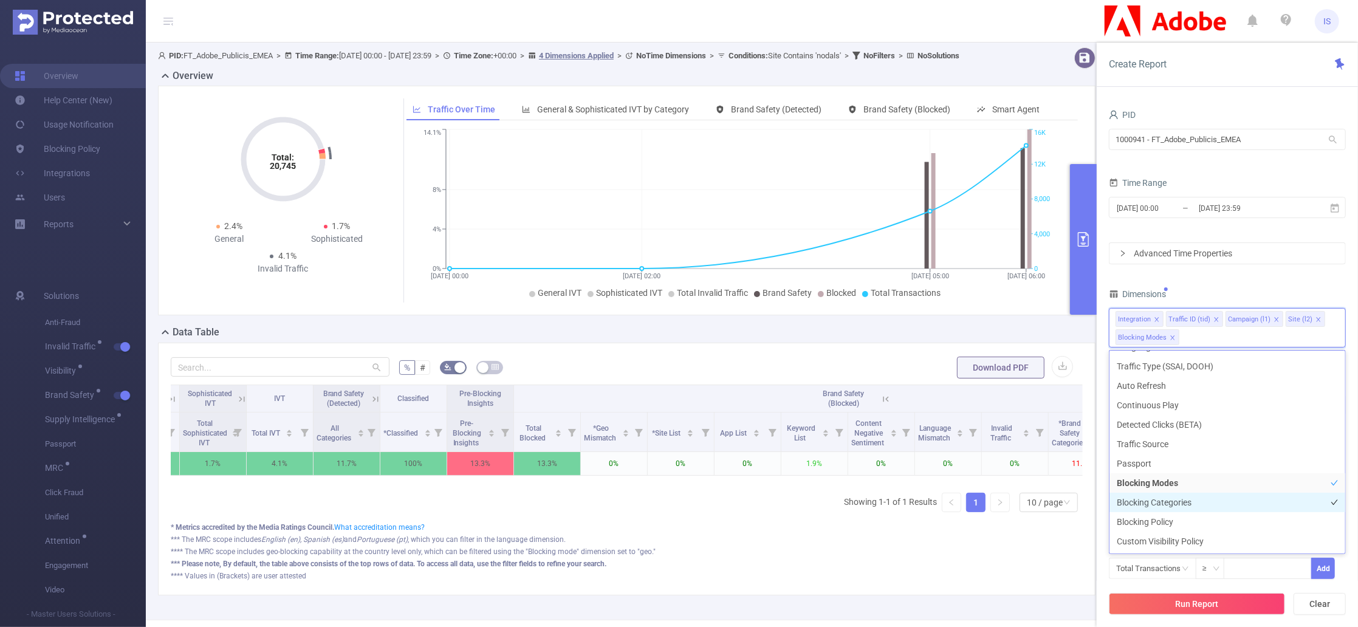
click at [1168, 501] on li "Blocking Categories" at bounding box center [1228, 502] width 236 height 19
click at [1166, 522] on li "Blocking Policy" at bounding box center [1228, 521] width 236 height 19
click at [1205, 607] on button "Run Report" at bounding box center [1197, 604] width 176 height 22
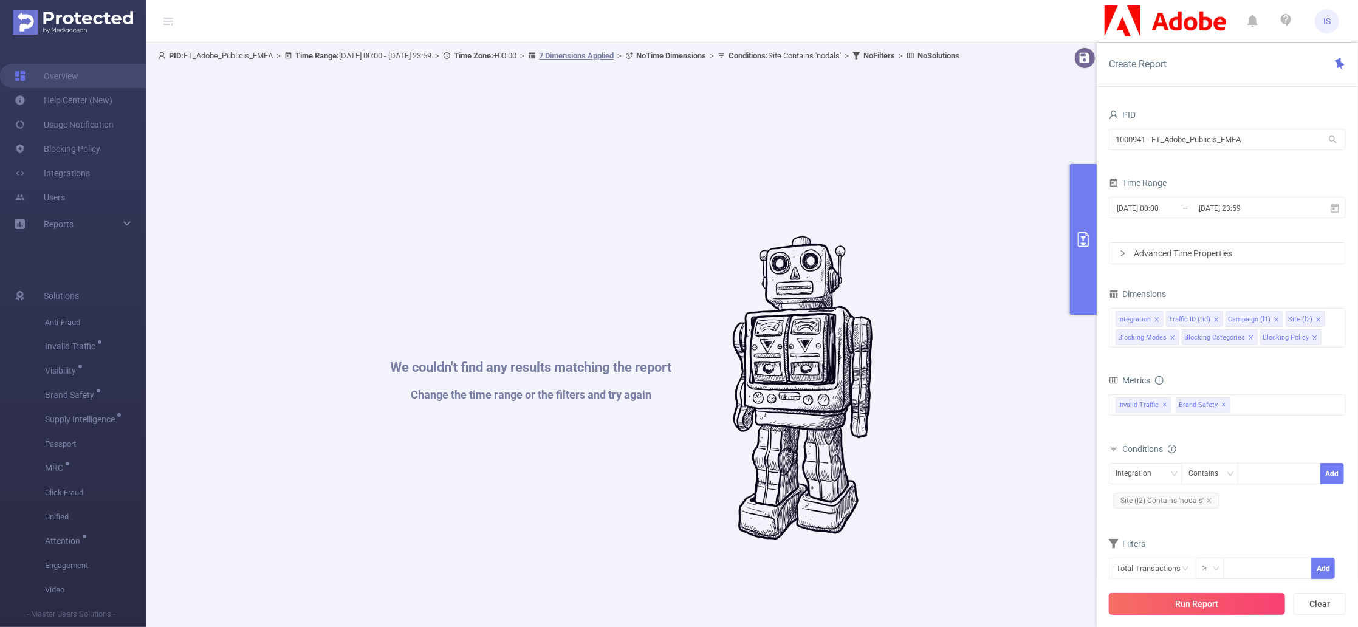
click at [1194, 603] on button "Run Report" at bounding box center [1197, 604] width 176 height 22
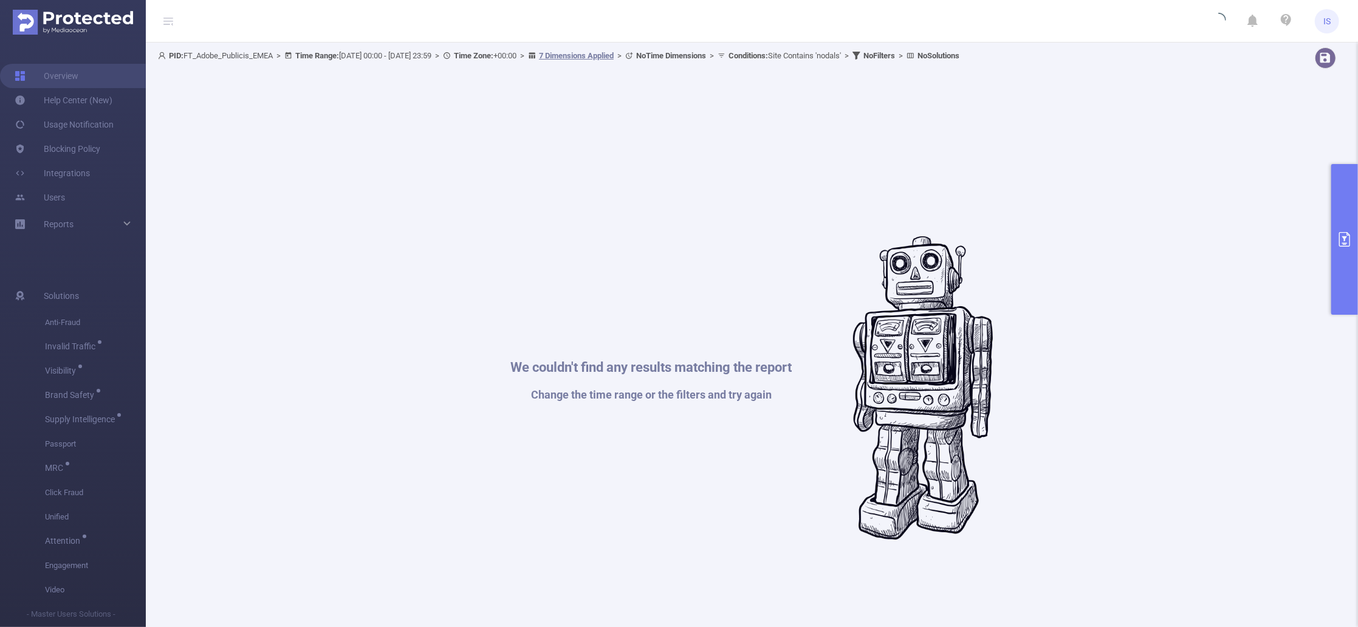
click at [1351, 204] on button "primary" at bounding box center [1345, 239] width 27 height 151
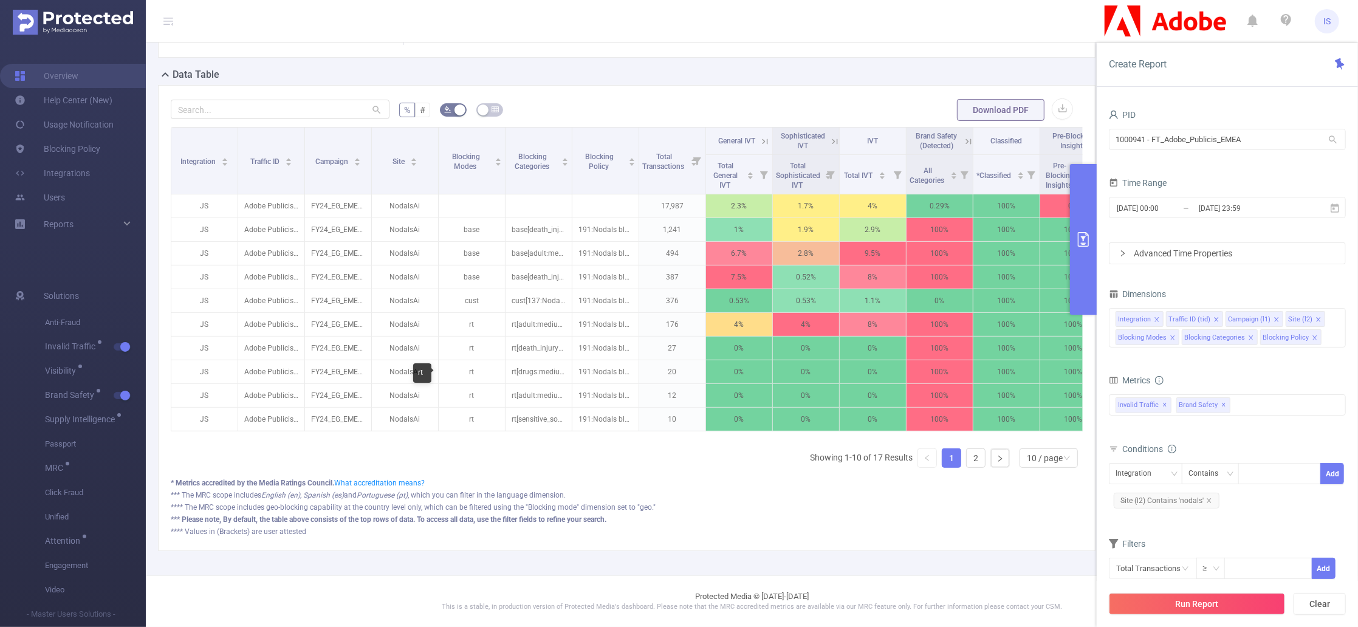
scroll to position [283, 0]
click at [968, 460] on link "2" at bounding box center [976, 458] width 18 height 18
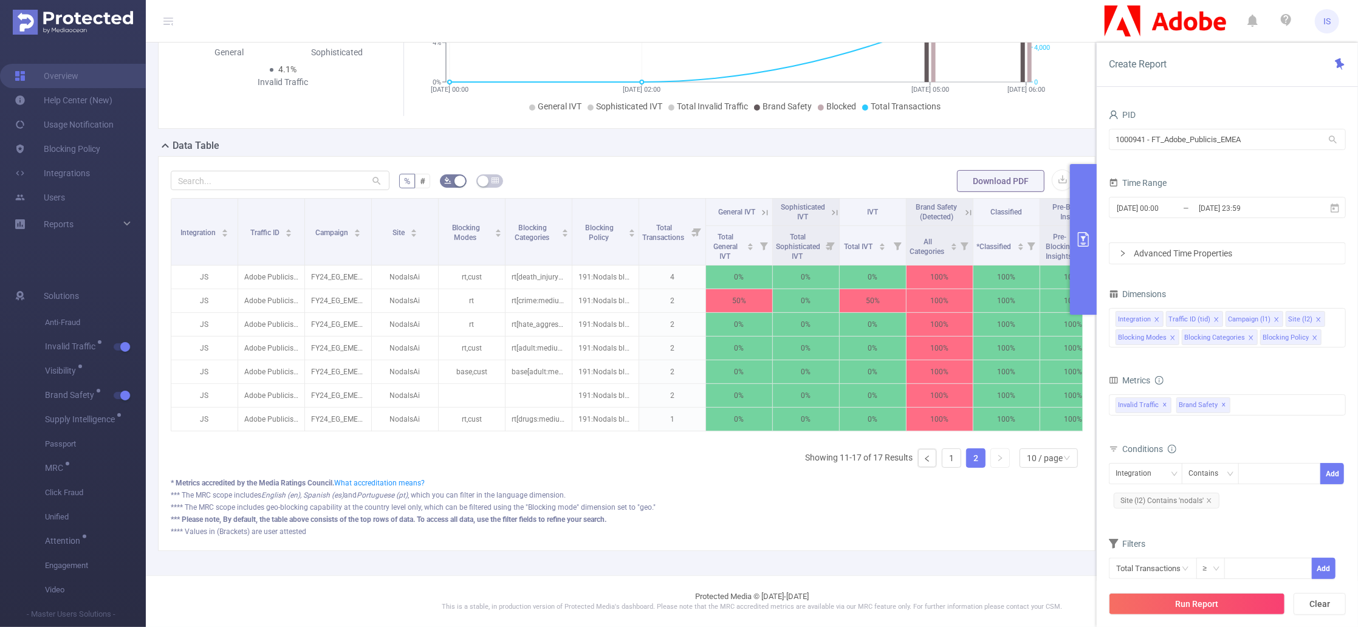
scroll to position [211, 0]
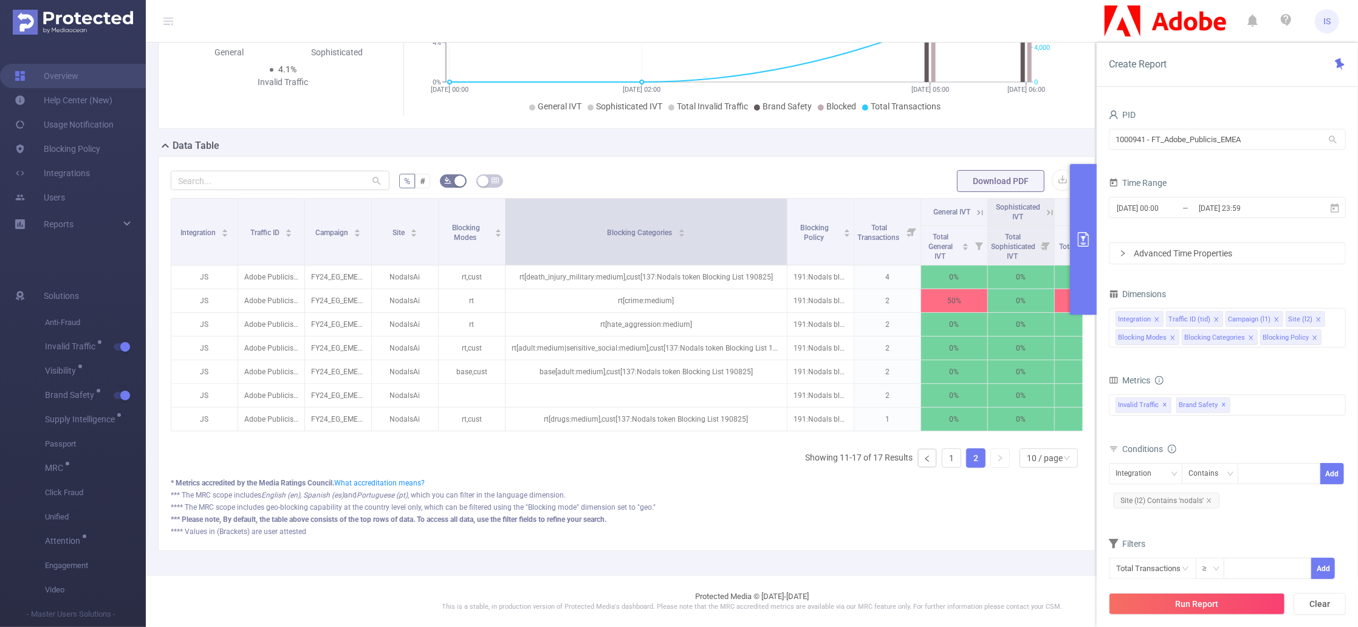
drag, startPoint x: 570, startPoint y: 216, endPoint x: 785, endPoint y: 243, distance: 216.7
click at [785, 243] on span at bounding box center [787, 232] width 6 height 66
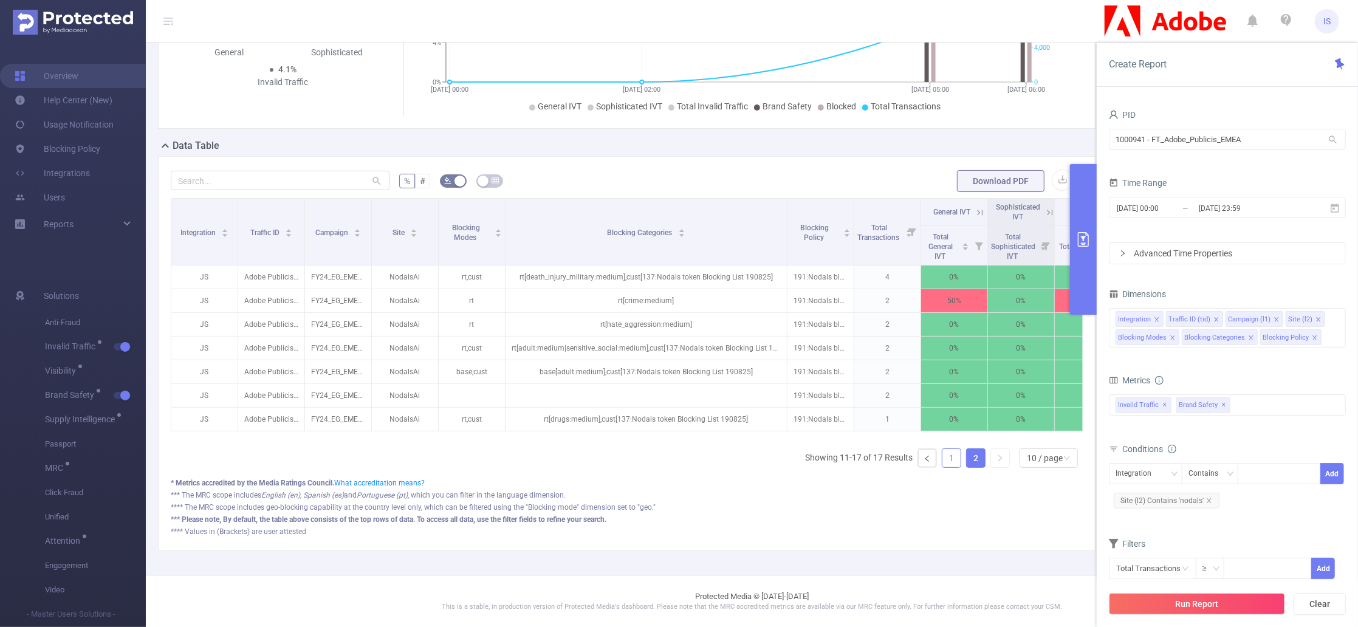
click at [943, 455] on link "1" at bounding box center [952, 458] width 18 height 18
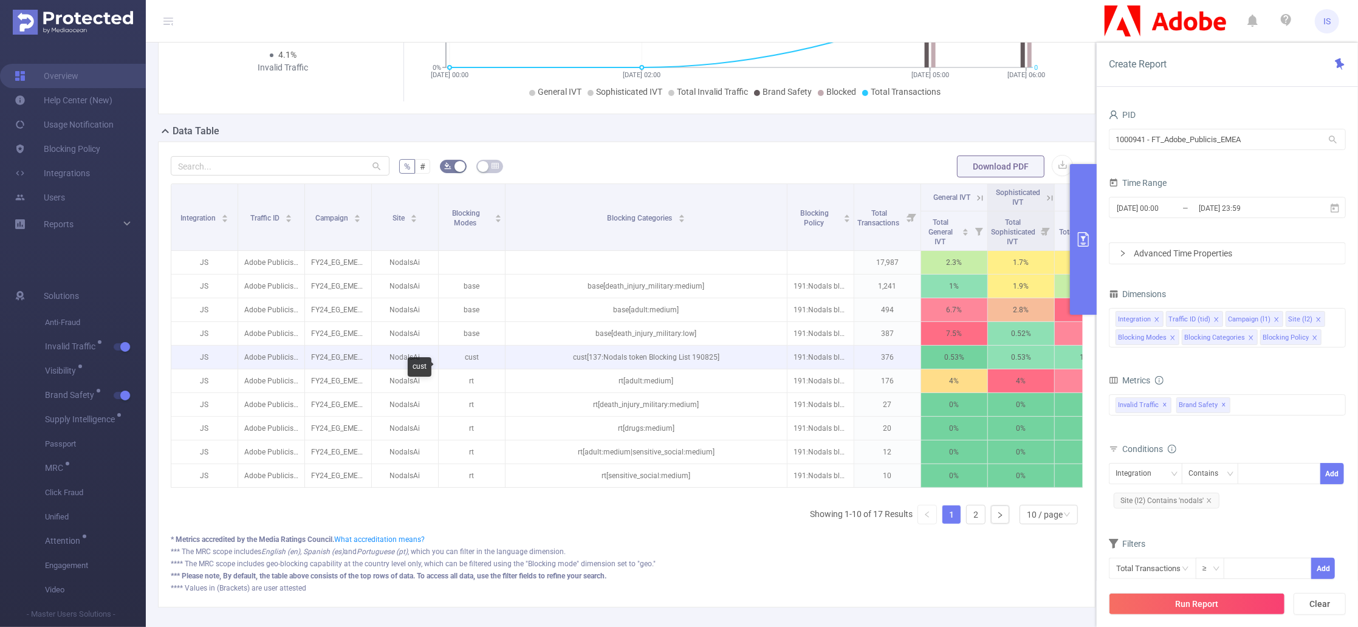
scroll to position [283, 0]
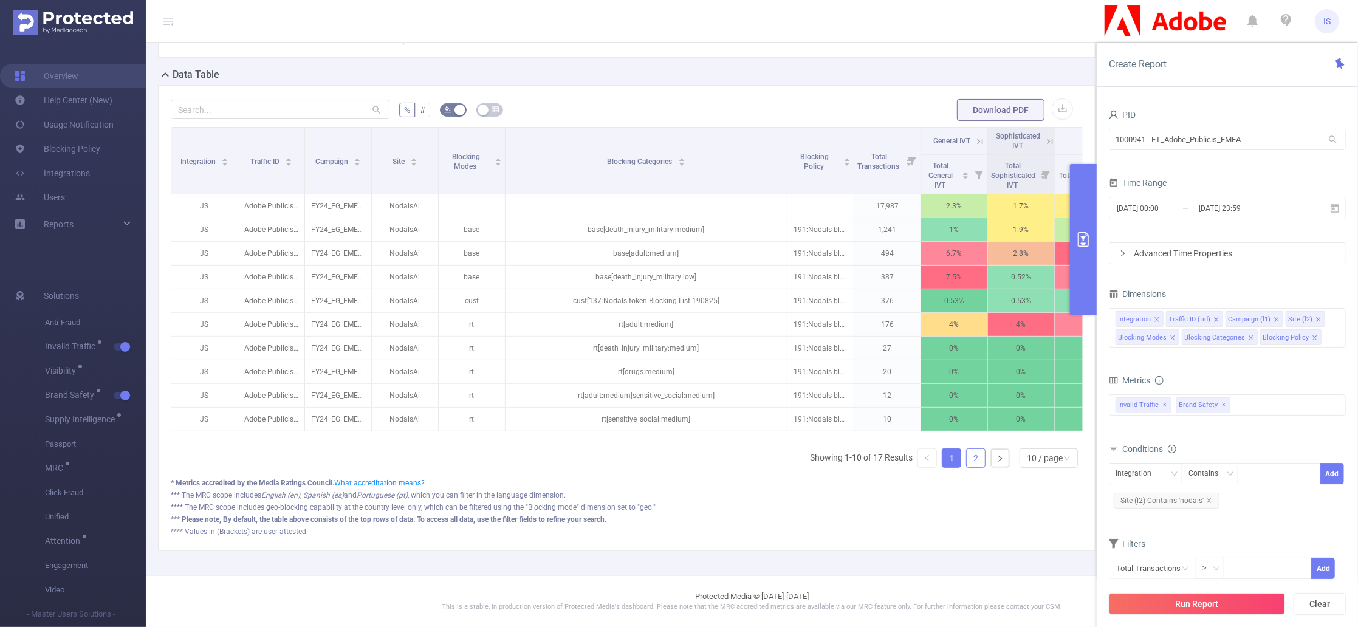
click at [967, 458] on link "2" at bounding box center [976, 458] width 18 height 18
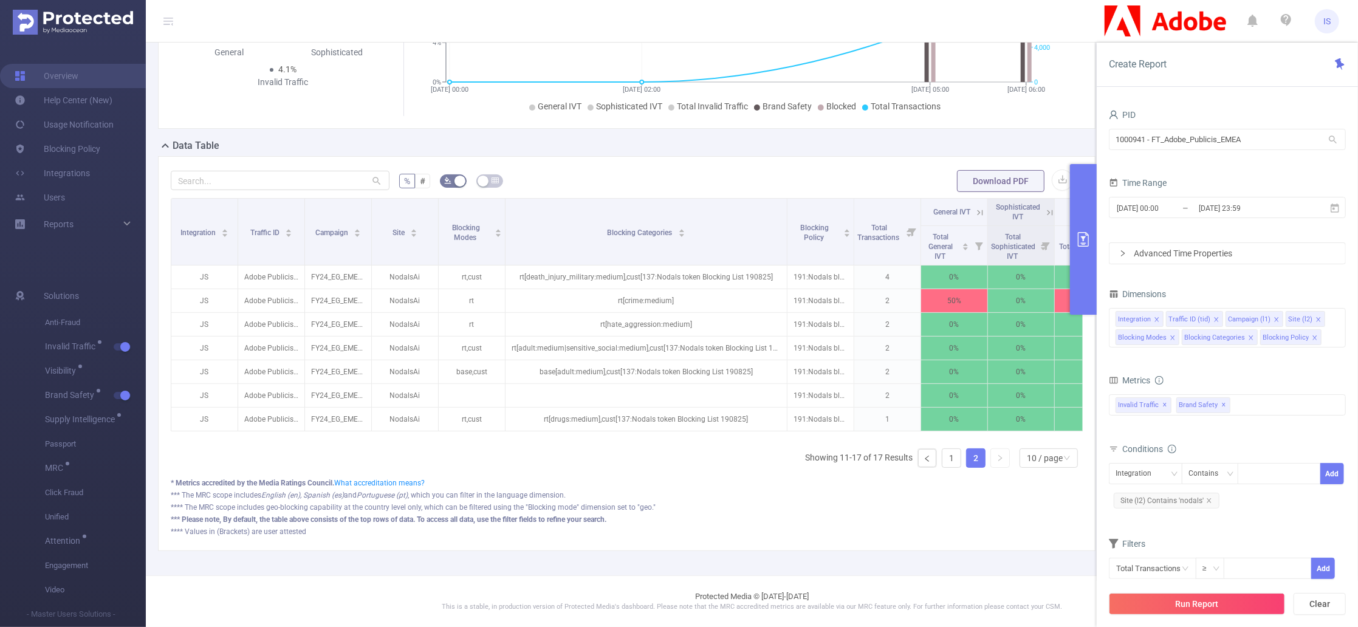
scroll to position [211, 0]
click at [943, 461] on link "1" at bounding box center [952, 458] width 18 height 18
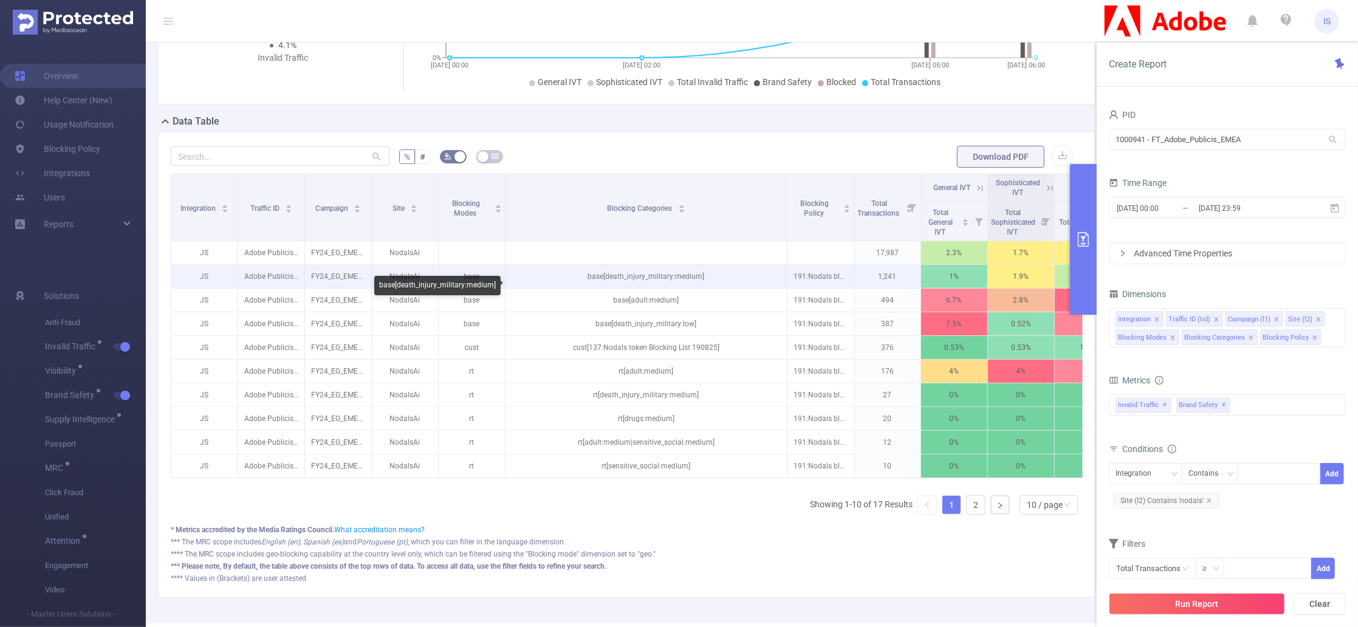
scroll to position [49, 0]
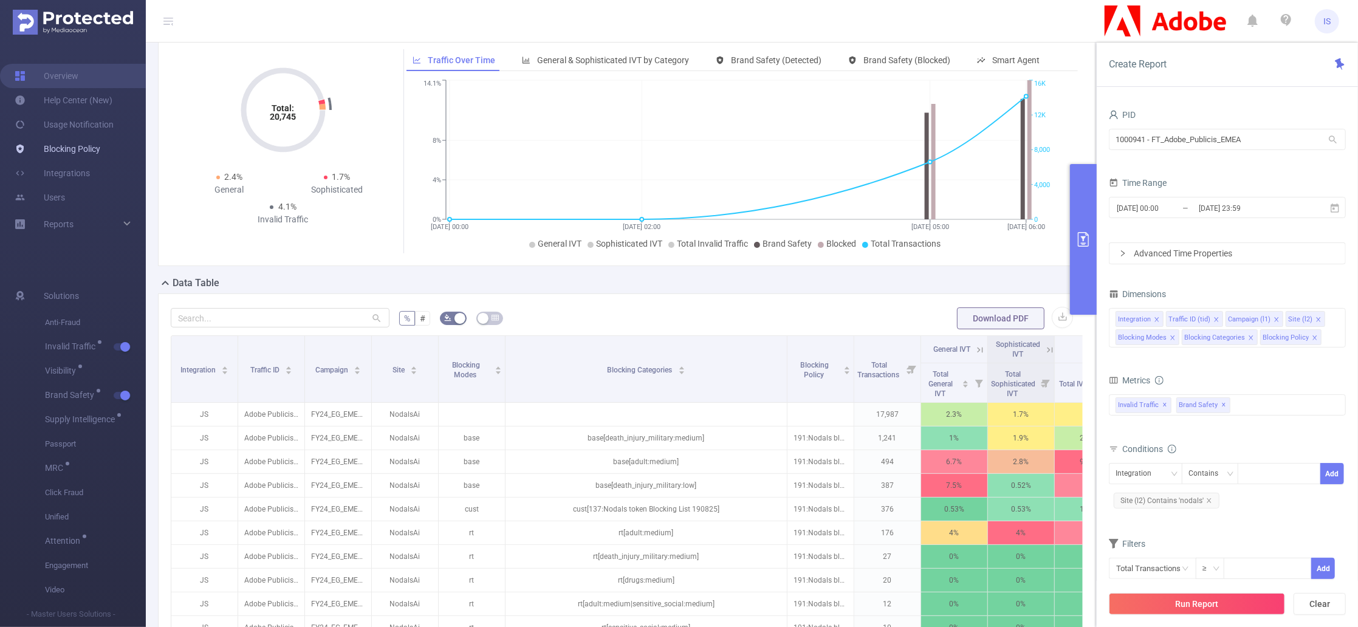
click at [72, 150] on link "Blocking Policy" at bounding box center [58, 149] width 86 height 24
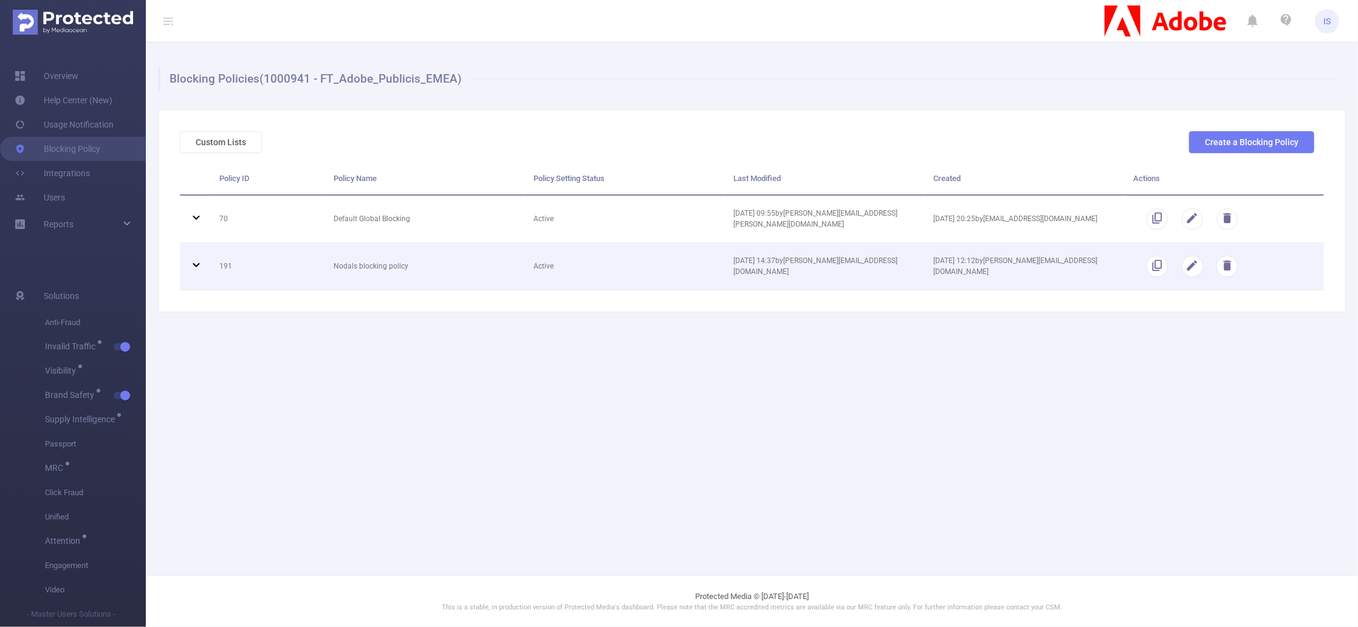
click at [196, 266] on icon at bounding box center [196, 265] width 7 height 4
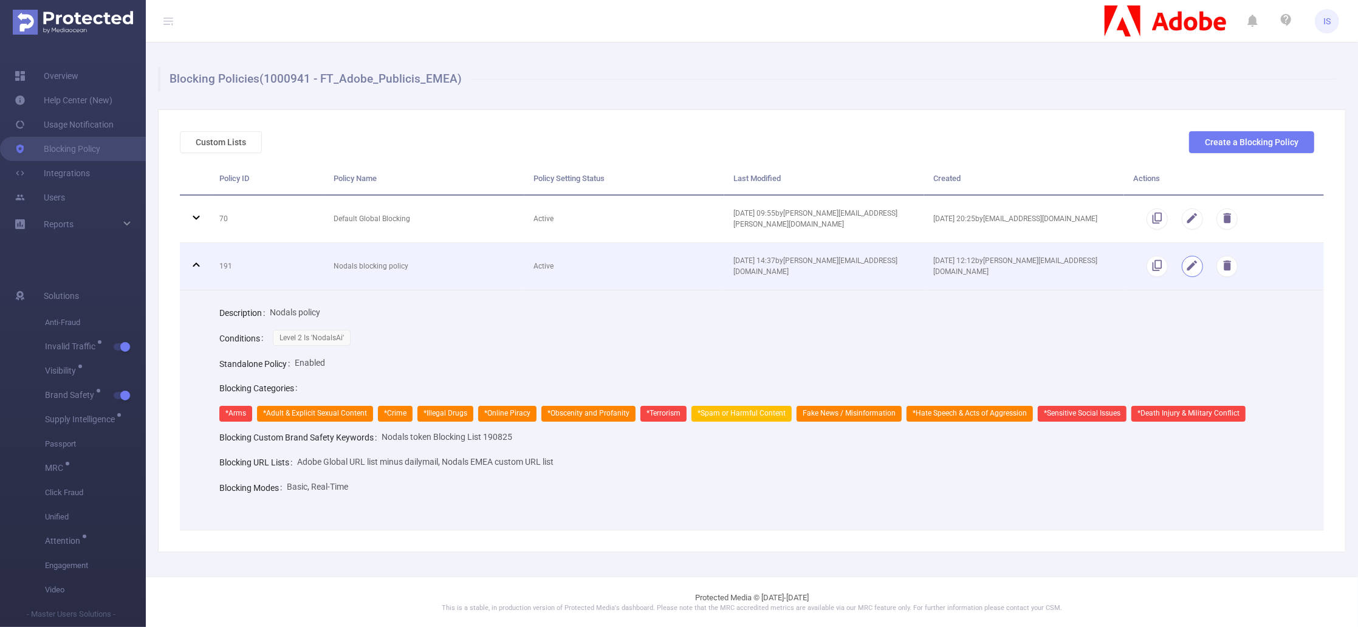
click at [1200, 272] on button "button" at bounding box center [1192, 266] width 21 height 21
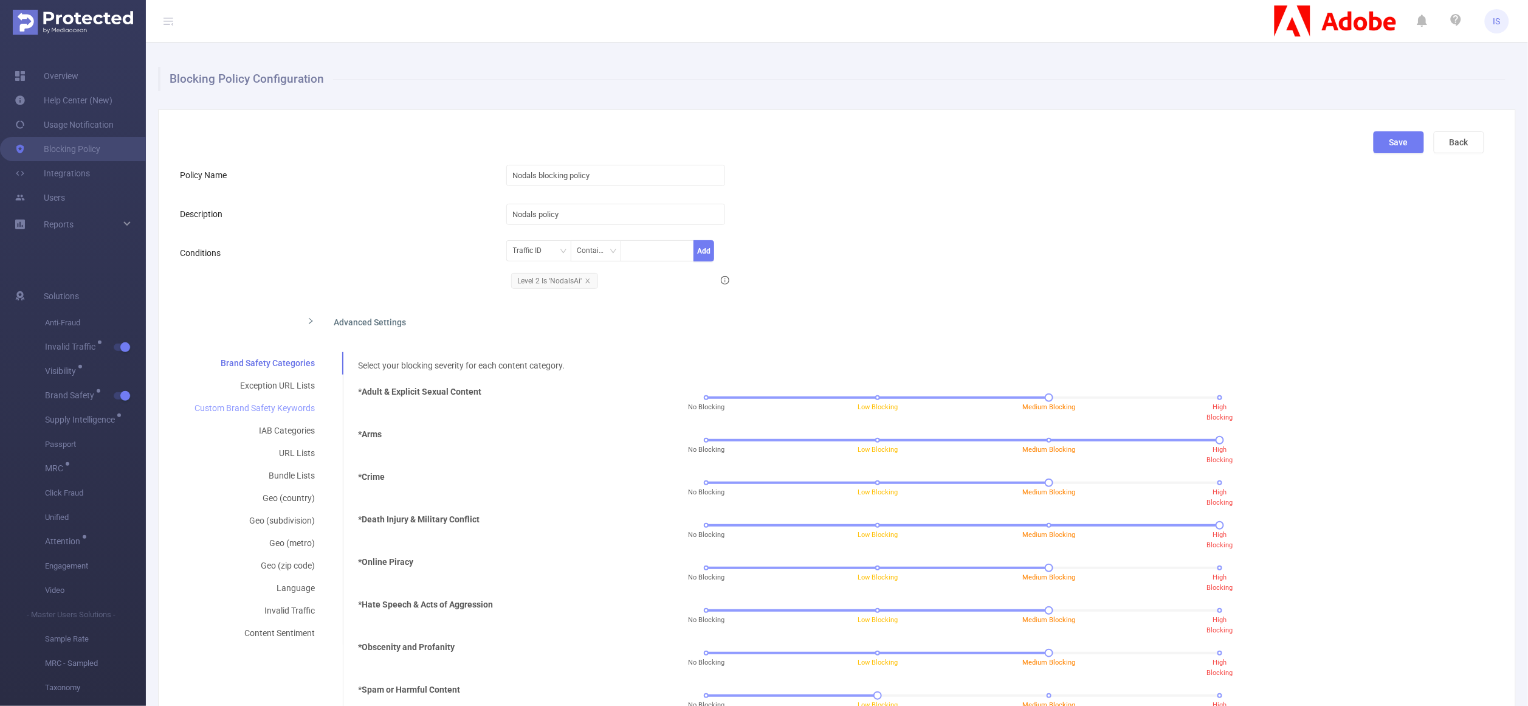
click at [277, 410] on div "Custom Brand Safety Keywords" at bounding box center [255, 408] width 150 height 22
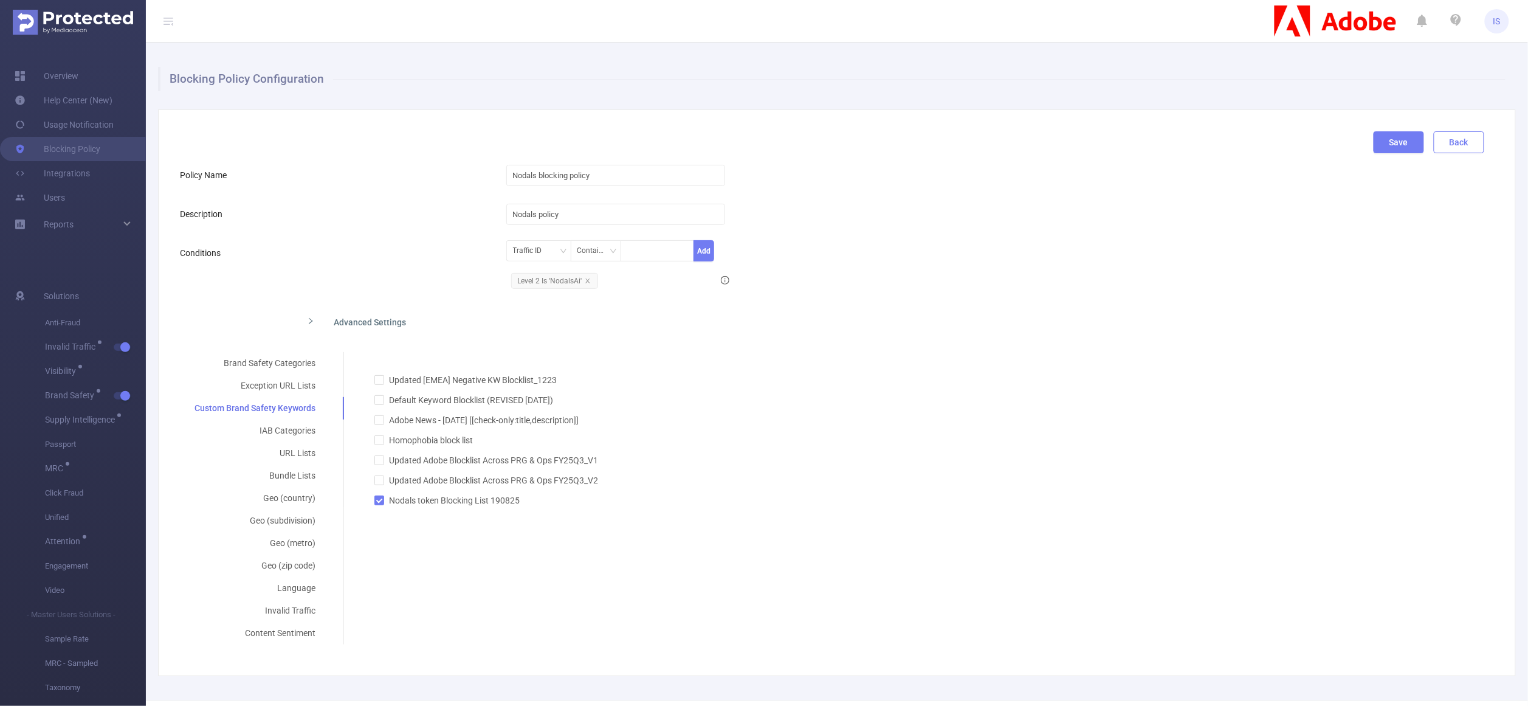
click at [1358, 147] on button "Back" at bounding box center [1459, 142] width 50 height 22
